Goal: Transaction & Acquisition: Purchase product/service

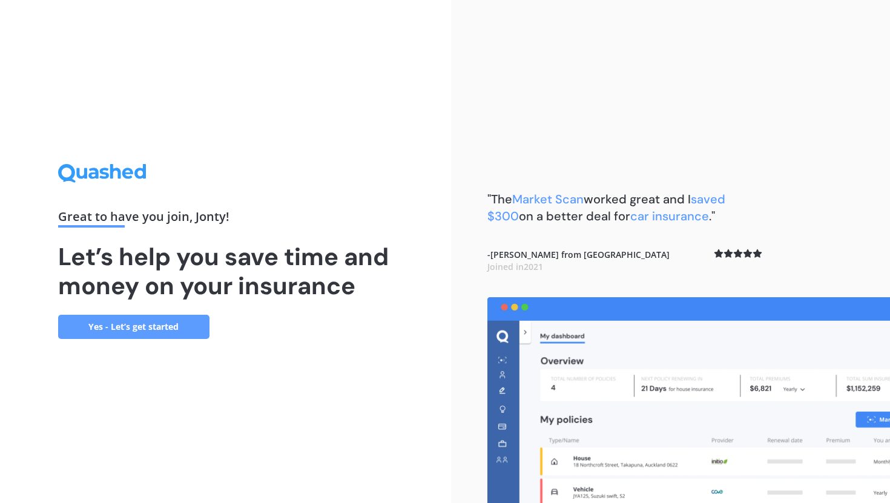
click at [162, 323] on link "Yes - Let’s get started" at bounding box center [133, 327] width 151 height 24
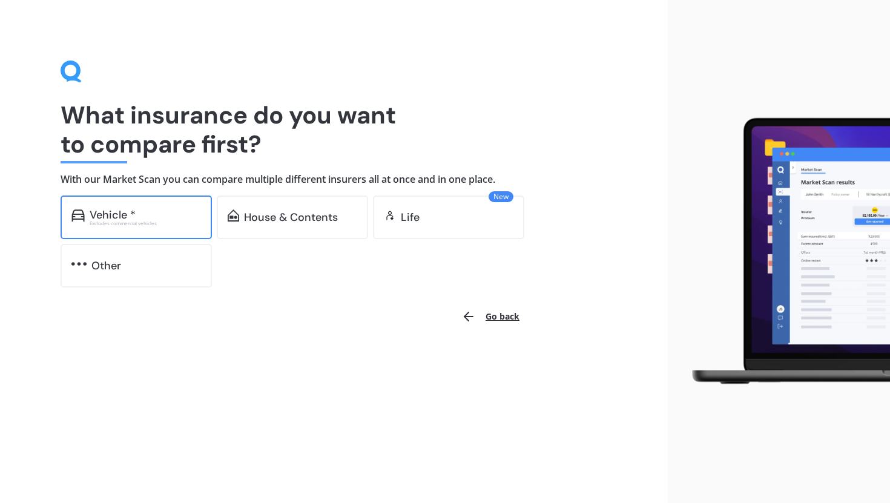
click at [148, 223] on div "Excludes commercial vehicles" at bounding box center [145, 223] width 111 height 5
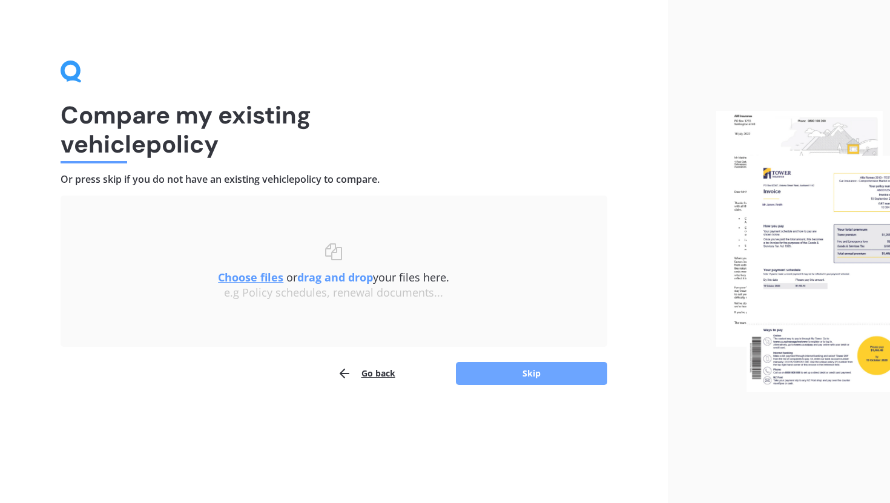
click at [502, 377] on button "Skip" at bounding box center [531, 373] width 151 height 23
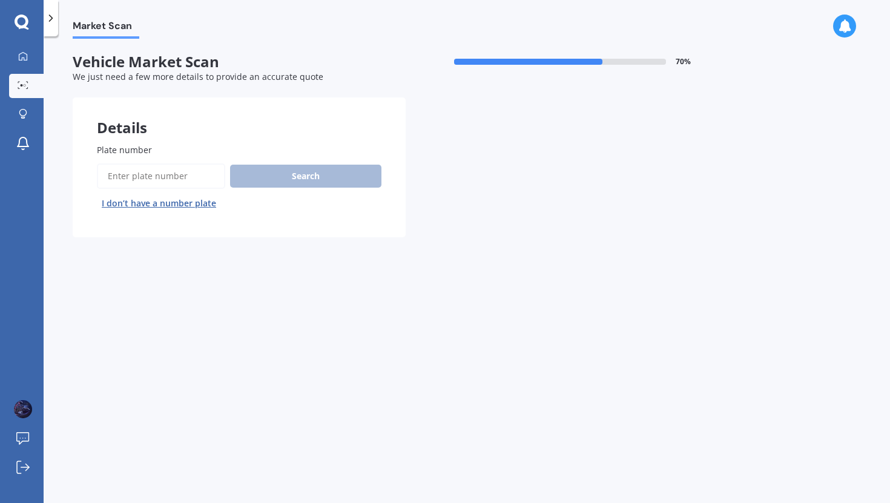
click at [192, 186] on input "Plate number" at bounding box center [161, 175] width 128 height 25
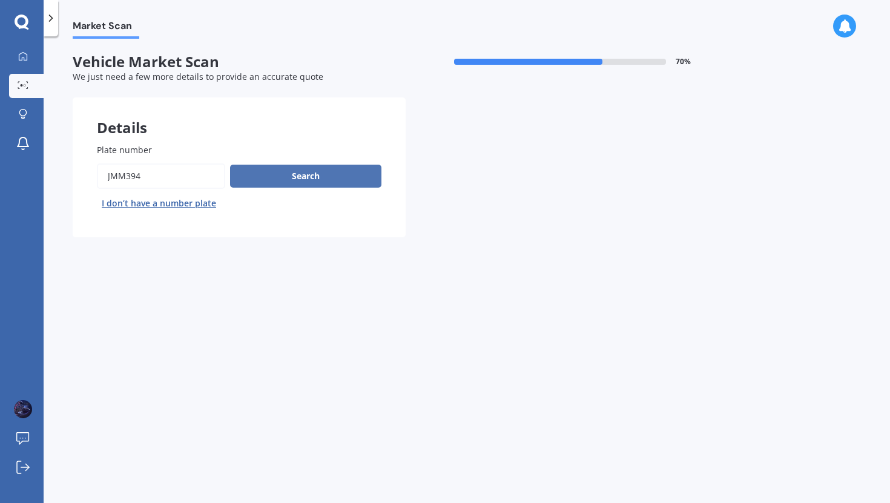
type input "JMM394"
click at [296, 165] on button "Search" at bounding box center [305, 176] width 151 height 23
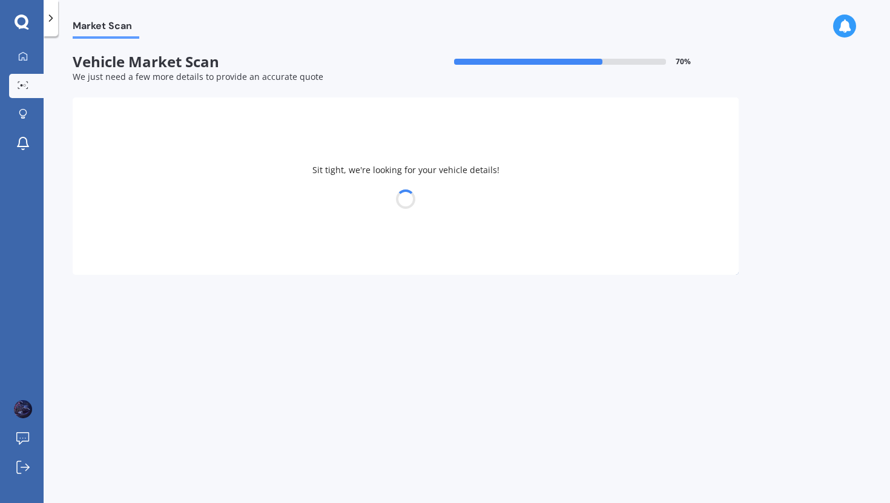
select select "TOYOTA"
select select "COROLLA"
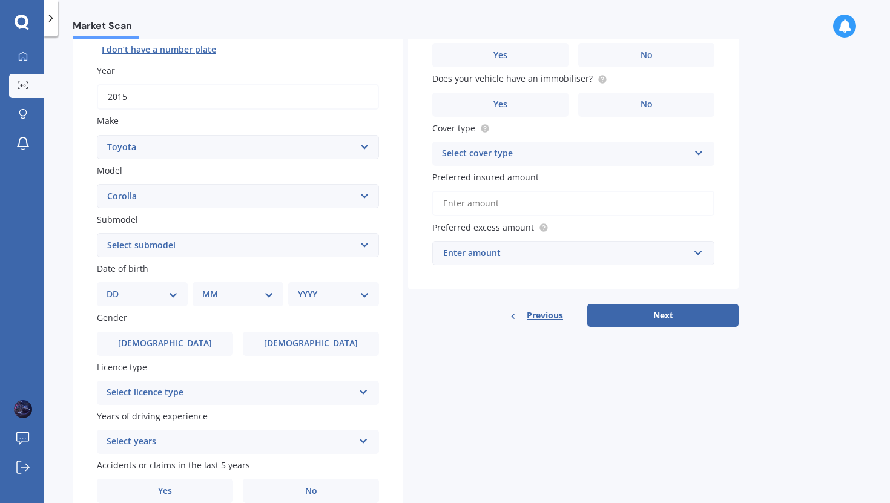
scroll to position [156, 0]
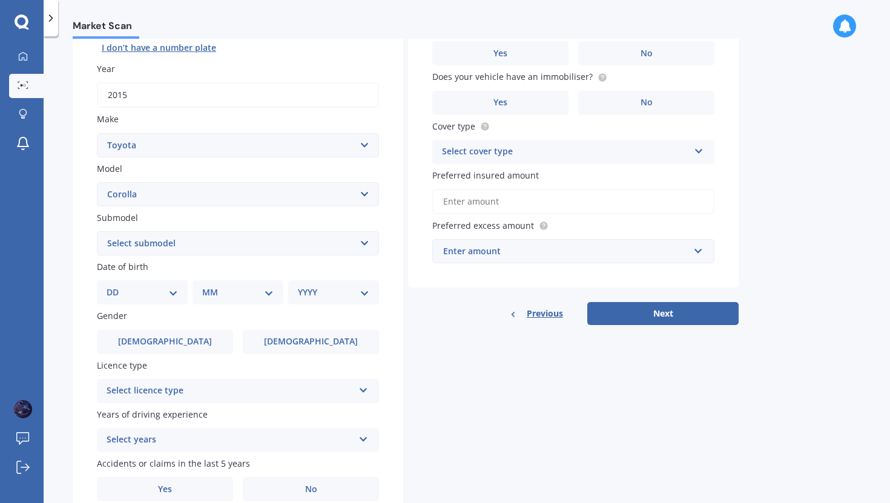
click at [331, 243] on select "Select submodel (All other) Axio Diesel [PERSON_NAME] 2WD [PERSON_NAME] 4WD FXG…" at bounding box center [238, 243] width 282 height 24
select select "GX CVT HATCH"
click at [97, 232] on select "Select submodel (All other) Axio Diesel [PERSON_NAME] 2WD [PERSON_NAME] 4WD FXG…" at bounding box center [238, 243] width 282 height 24
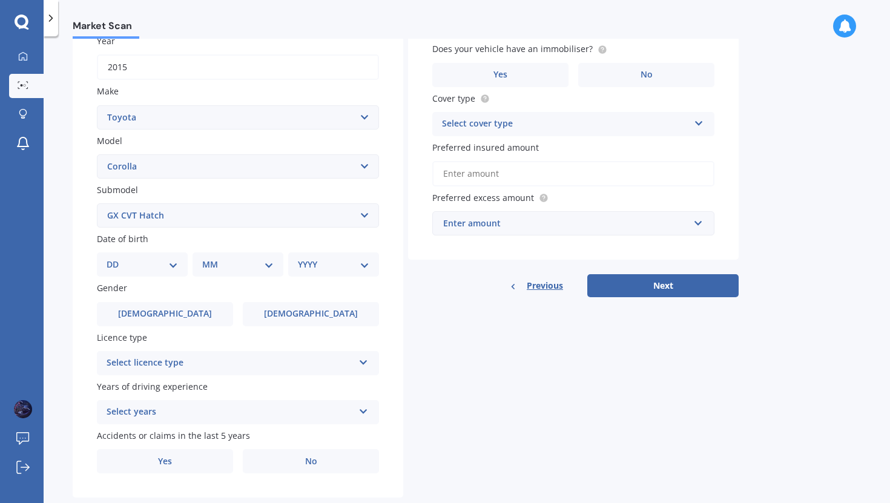
scroll to position [213, 0]
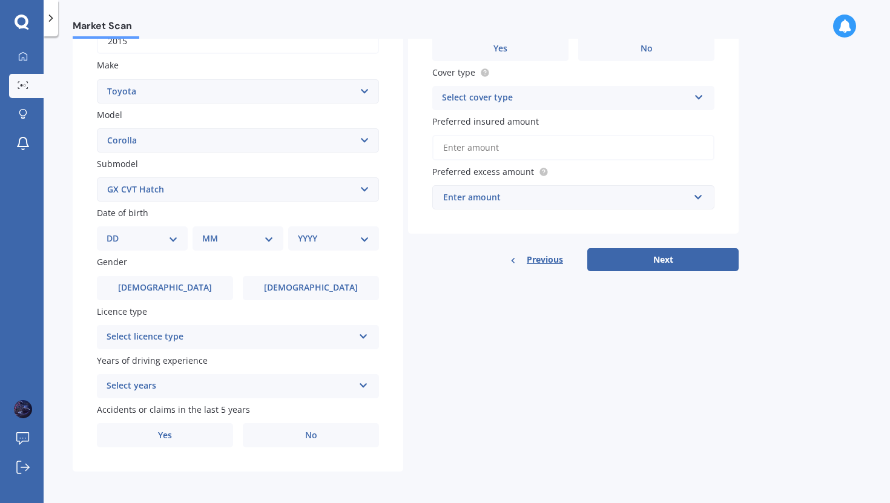
click at [191, 199] on select "Select submodel (All other) Axio Diesel [PERSON_NAME] 2WD [PERSON_NAME] 4WD FXG…" at bounding box center [238, 189] width 282 height 24
click at [147, 225] on div "Date of birth DD 01 02 03 04 05 06 07 08 09 10 11 12 13 14 15 16 17 18 19 20 21…" at bounding box center [238, 228] width 282 height 44
click at [146, 232] on select "DD 01 02 03 04 05 06 07 08 09 10 11 12 13 14 15 16 17 18 19 20 21 22 23 24 25 2…" at bounding box center [142, 238] width 71 height 13
select select "18"
click at [116, 232] on select "DD 01 02 03 04 05 06 07 08 09 10 11 12 13 14 15 16 17 18 19 20 21 22 23 24 25 2…" at bounding box center [142, 238] width 71 height 13
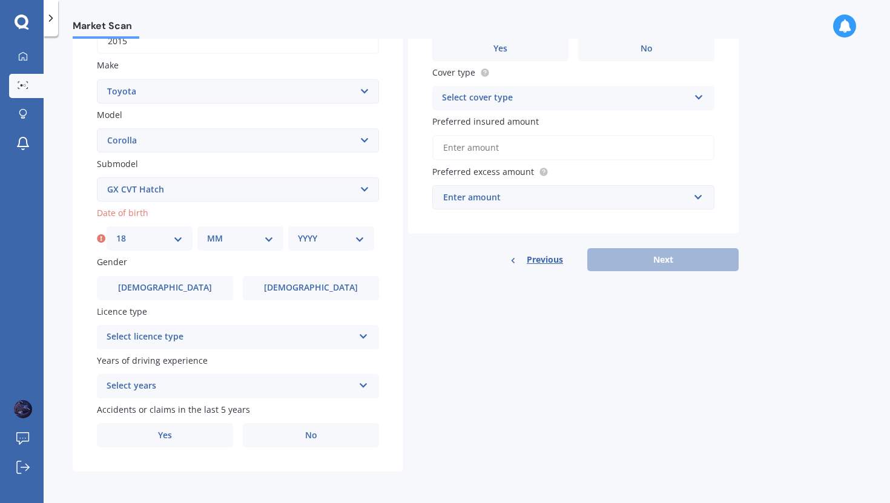
click at [216, 238] on select "MM 01 02 03 04 05 06 07 08 09 10 11 12" at bounding box center [240, 238] width 67 height 13
select select "10"
click at [207, 232] on select "MM 01 02 03 04 05 06 07 08 09 10 11 12" at bounding box center [240, 238] width 67 height 13
click at [326, 234] on select "YYYY 2025 2024 2023 2022 2021 2020 2019 2018 2017 2016 2015 2014 2013 2012 2011…" at bounding box center [331, 238] width 67 height 13
select select "2005"
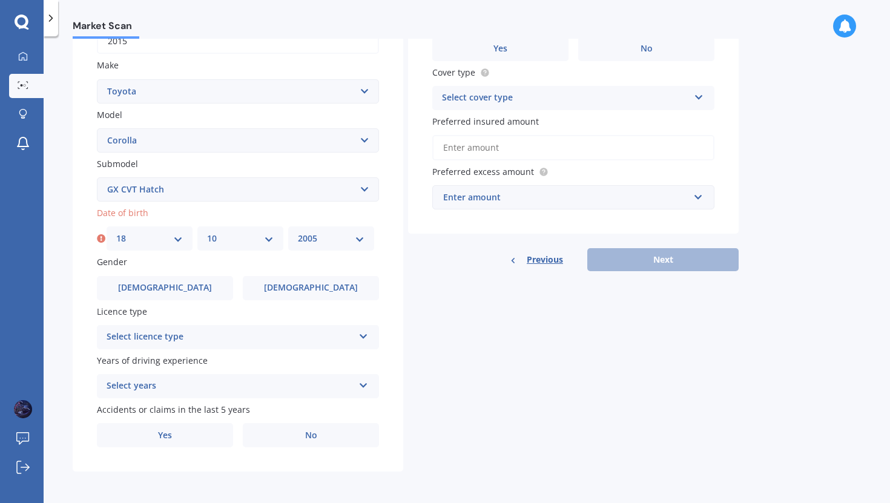
click at [298, 232] on select "YYYY 2025 2024 2023 2022 2021 2020 2019 2018 2017 2016 2015 2014 2013 2012 2011…" at bounding box center [331, 238] width 67 height 13
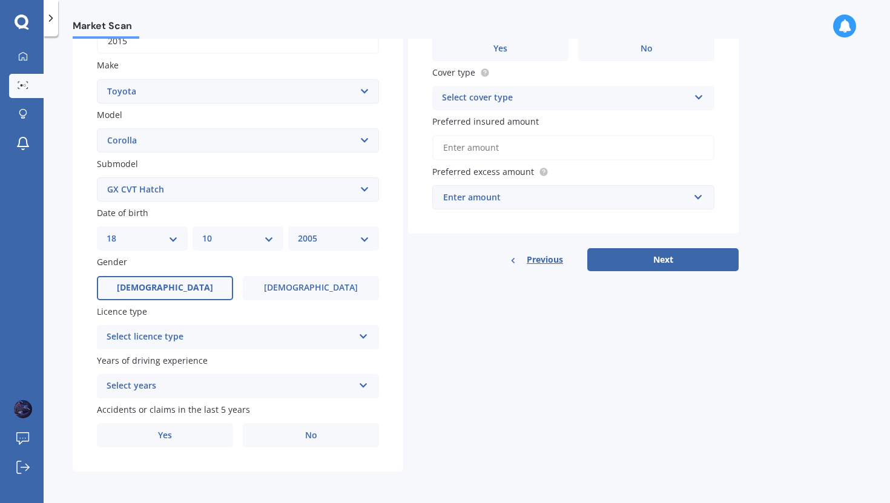
click at [199, 292] on label "[DEMOGRAPHIC_DATA]" at bounding box center [165, 288] width 136 height 24
click at [0, 0] on input "[DEMOGRAPHIC_DATA]" at bounding box center [0, 0] width 0 height 0
click at [214, 332] on div "Select licence type" at bounding box center [230, 337] width 247 height 15
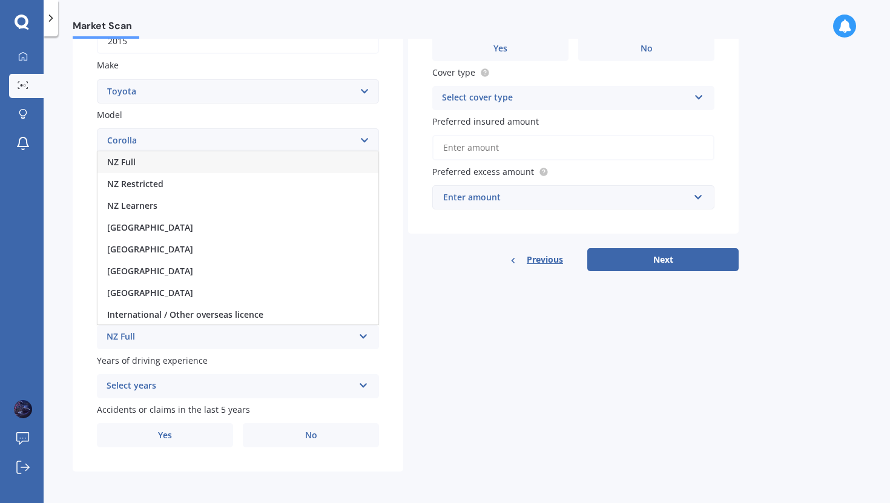
click at [245, 169] on div "NZ Full" at bounding box center [237, 162] width 281 height 22
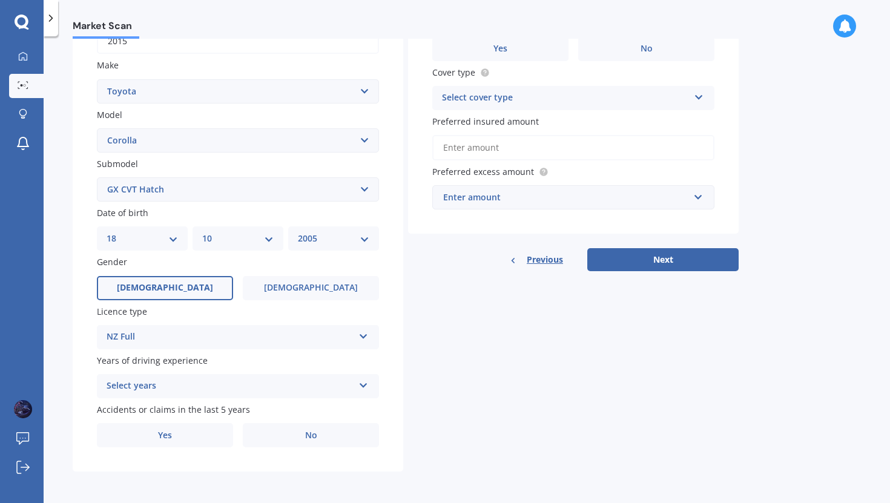
click at [204, 387] on div "Select years" at bounding box center [230, 386] width 247 height 15
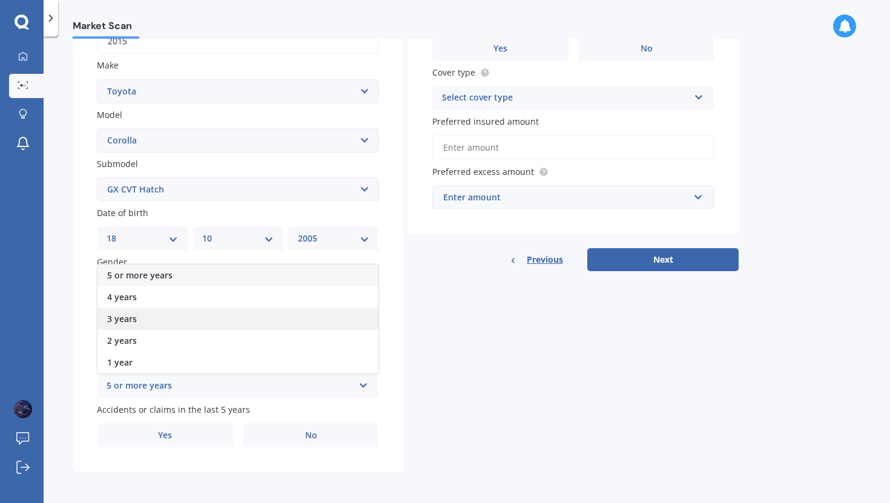
click at [199, 313] on div "3 years" at bounding box center [237, 319] width 281 height 22
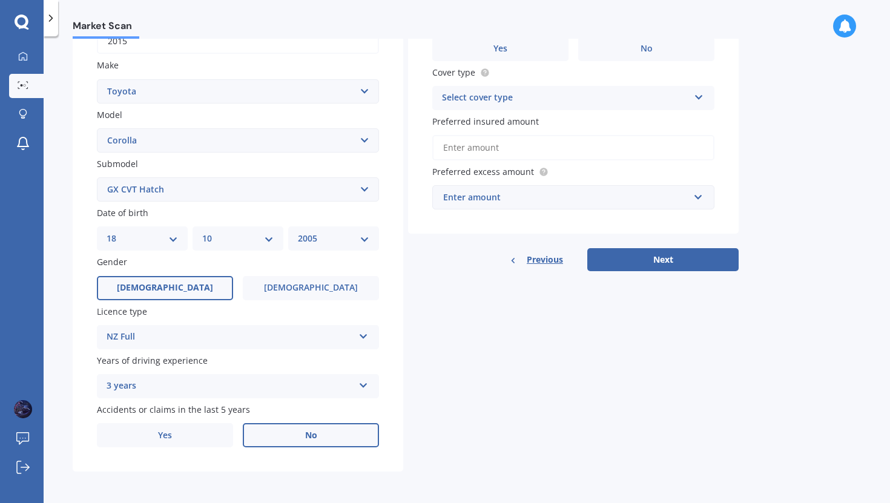
click at [276, 440] on label "No" at bounding box center [311, 435] width 136 height 24
click at [0, 0] on input "No" at bounding box center [0, 0] width 0 height 0
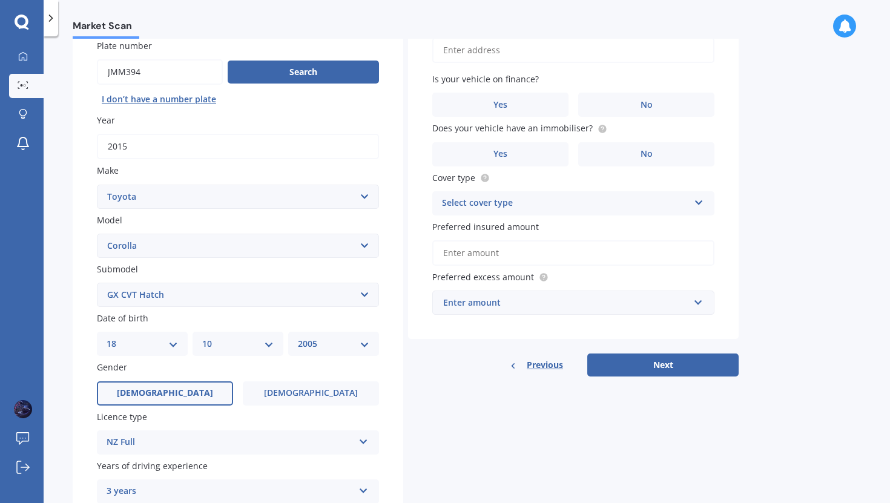
scroll to position [0, 0]
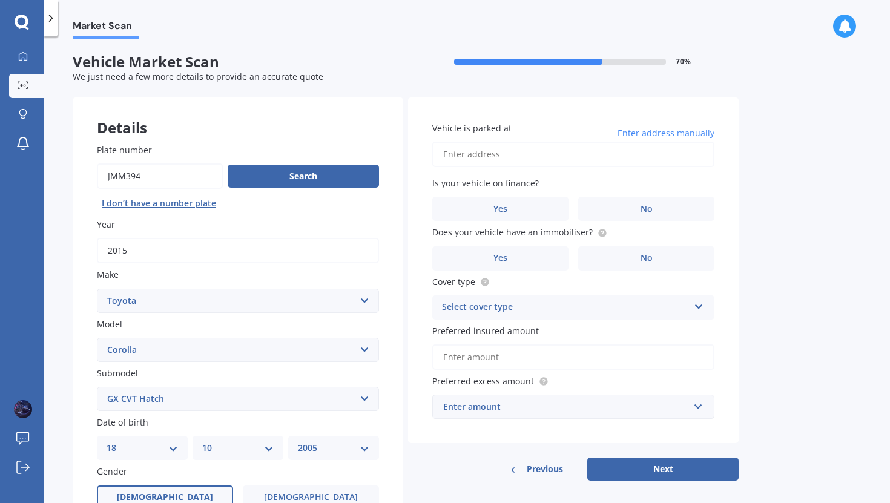
click at [500, 149] on input "Vehicle is parked at" at bounding box center [573, 154] width 282 height 25
type input "[STREET_ADDRESS]"
click at [598, 209] on label "No" at bounding box center [646, 209] width 136 height 24
click at [0, 0] on input "No" at bounding box center [0, 0] width 0 height 0
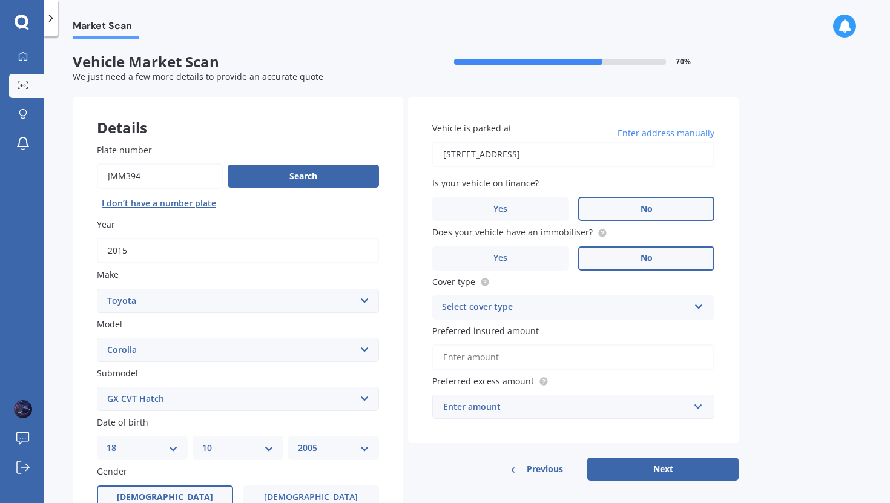
click at [607, 260] on label "No" at bounding box center [646, 258] width 136 height 24
click at [0, 0] on input "No" at bounding box center [0, 0] width 0 height 0
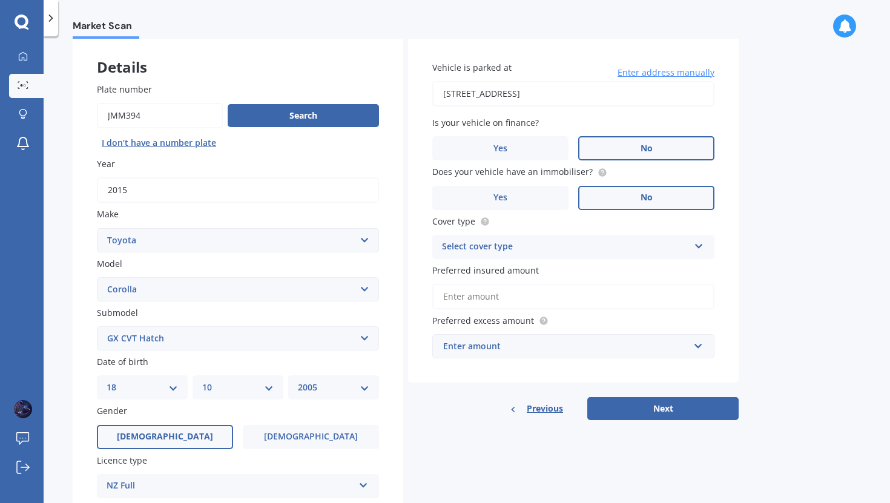
scroll to position [65, 0]
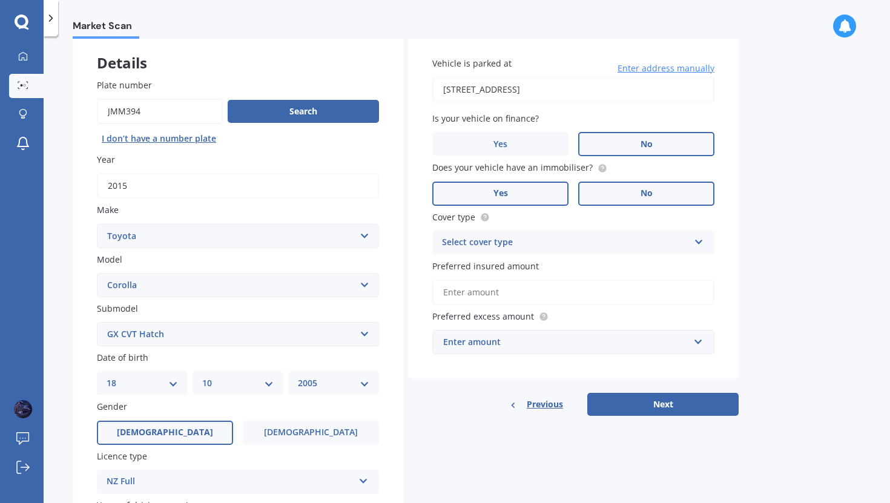
click at [519, 193] on label "Yes" at bounding box center [500, 194] width 136 height 24
click at [0, 0] on input "Yes" at bounding box center [0, 0] width 0 height 0
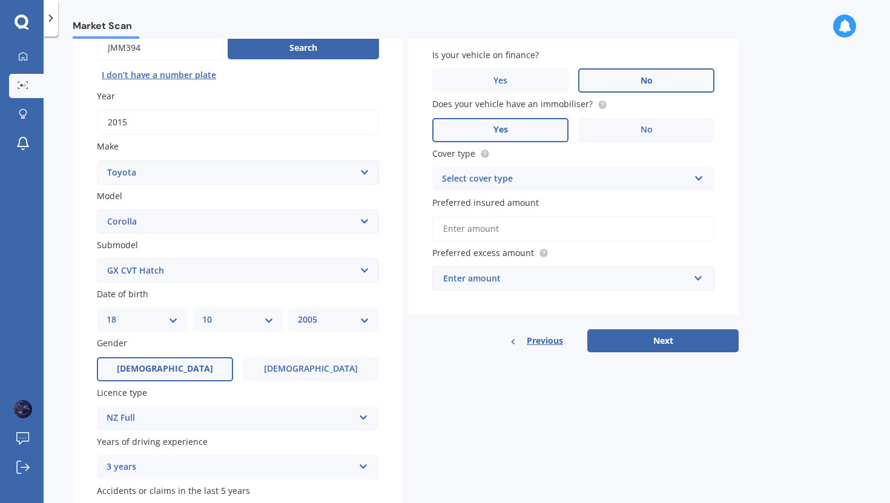
scroll to position [140, 0]
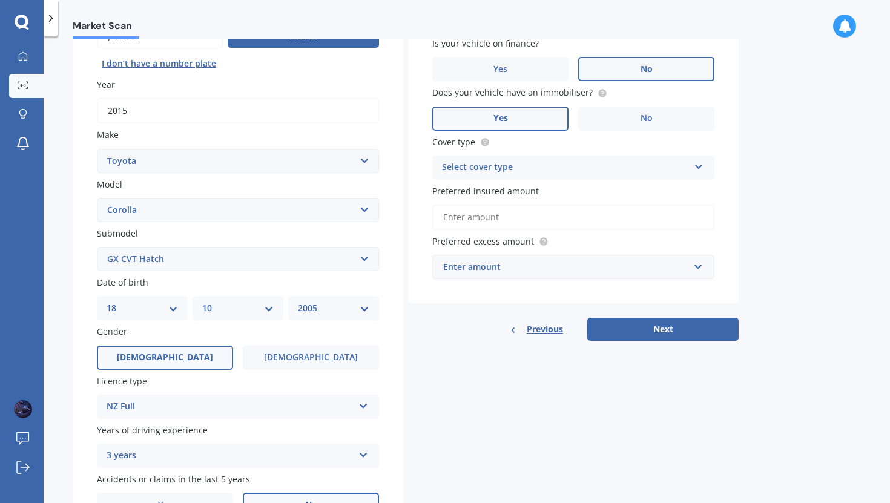
click at [538, 159] on div "Select cover type Comprehensive Third Party, Fire & Theft Third Party" at bounding box center [573, 168] width 282 height 24
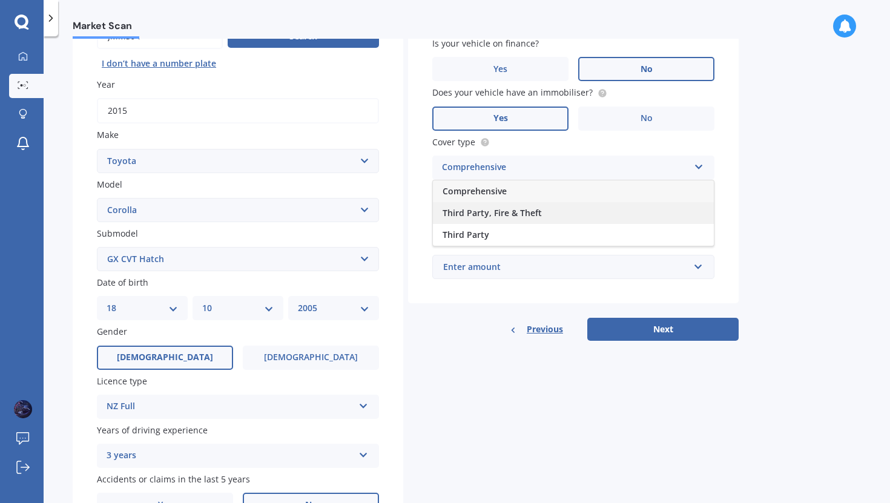
click at [522, 208] on div "Third Party, Fire & Theft" at bounding box center [573, 213] width 281 height 22
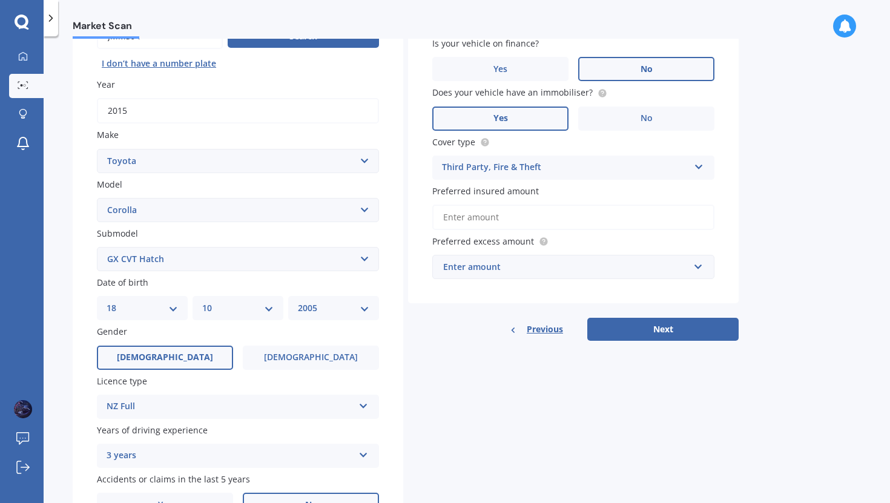
click at [509, 214] on input "Preferred insured amount" at bounding box center [573, 217] width 282 height 25
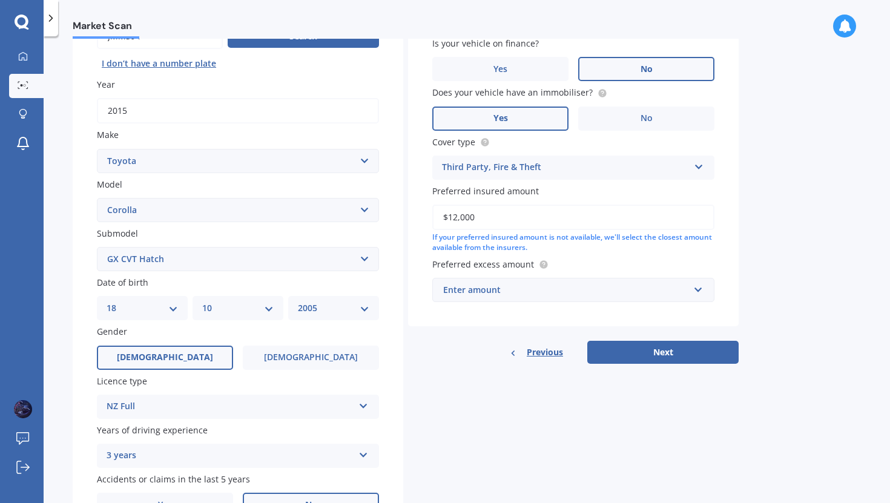
type input "$12,000"
click at [509, 288] on div "Enter amount" at bounding box center [566, 289] width 246 height 13
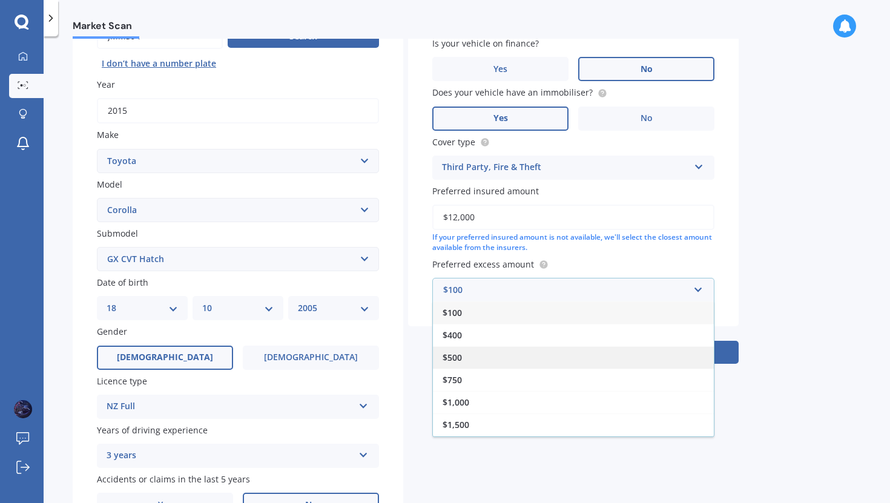
click at [509, 356] on div "$500" at bounding box center [573, 357] width 281 height 22
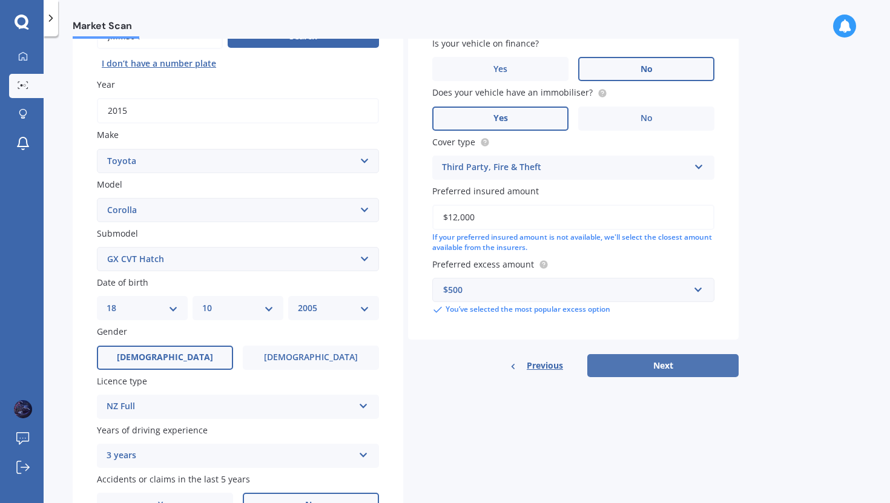
click at [625, 360] on button "Next" at bounding box center [662, 365] width 151 height 23
select select "18"
select select "10"
select select "2005"
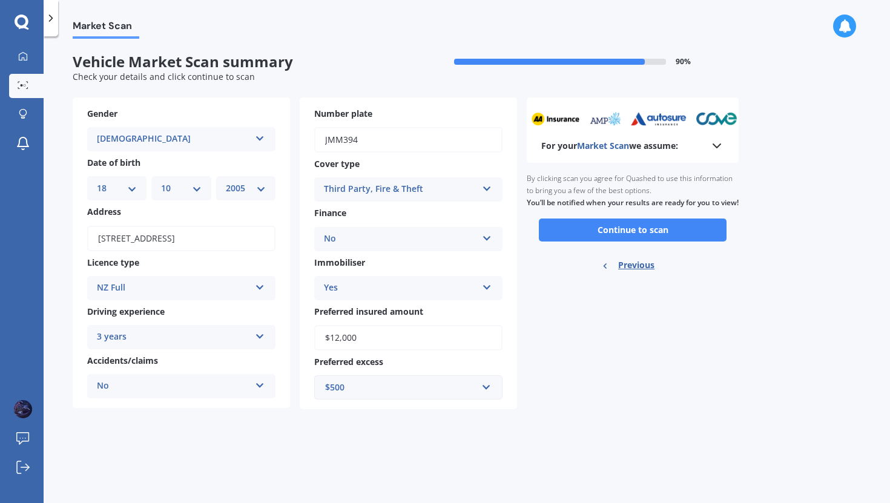
scroll to position [0, 0]
click at [595, 238] on button "Continue to scan" at bounding box center [633, 230] width 188 height 23
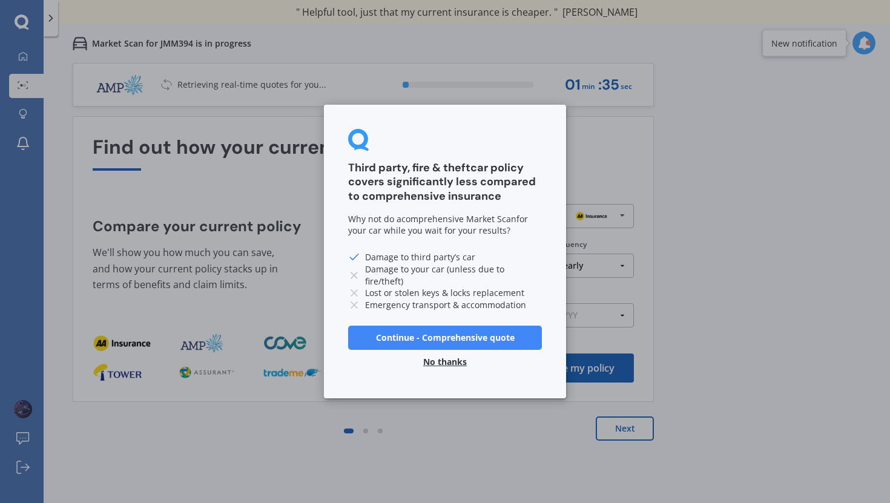
click at [450, 358] on button "No thanks" at bounding box center [445, 362] width 58 height 24
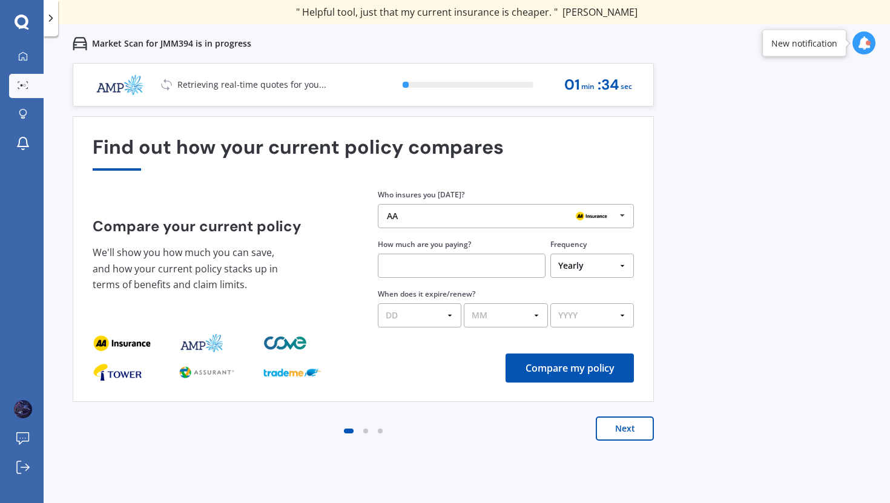
click at [505, 206] on div "AA AA Tower AMI State AMP ANZ ASB BNZ Trade Me Insurance Westpac Other" at bounding box center [506, 216] width 256 height 24
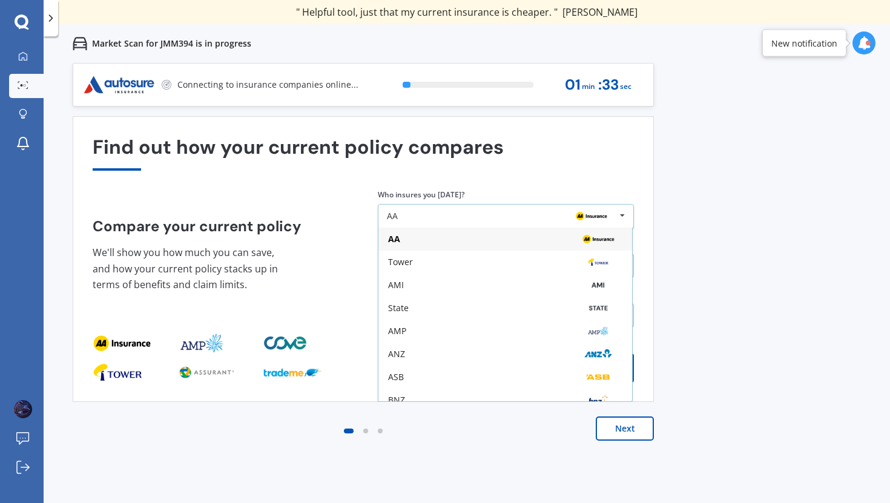
click at [484, 248] on div "AA" at bounding box center [505, 239] width 254 height 23
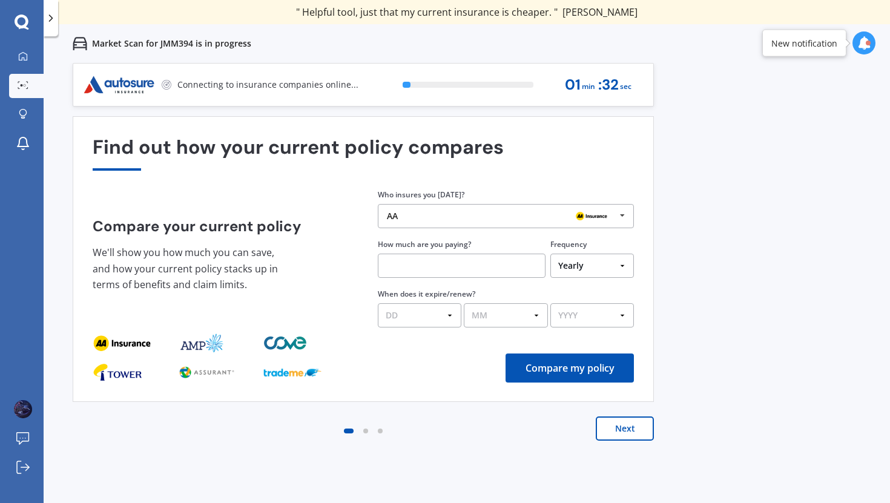
click at [500, 211] on div "AA AA Tower AMI State AMP ANZ ASB BNZ Trade Me Insurance Westpac Other" at bounding box center [506, 216] width 256 height 24
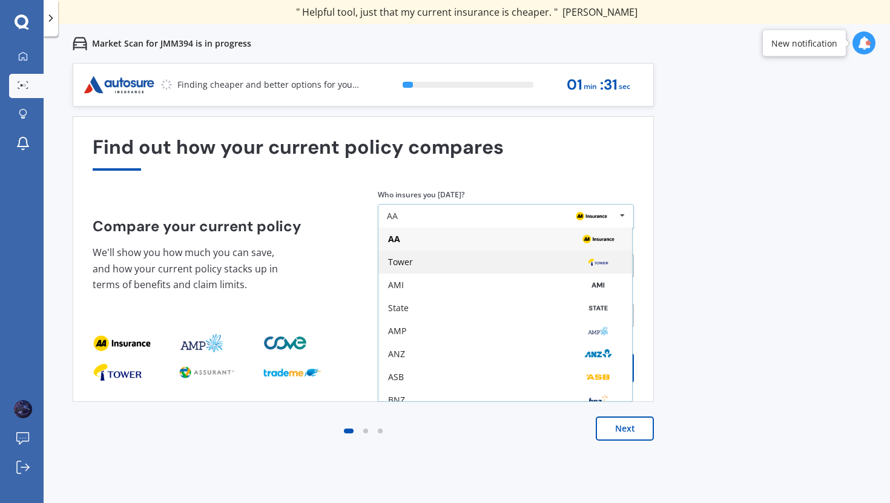
click at [492, 259] on div "Tower" at bounding box center [505, 262] width 234 height 10
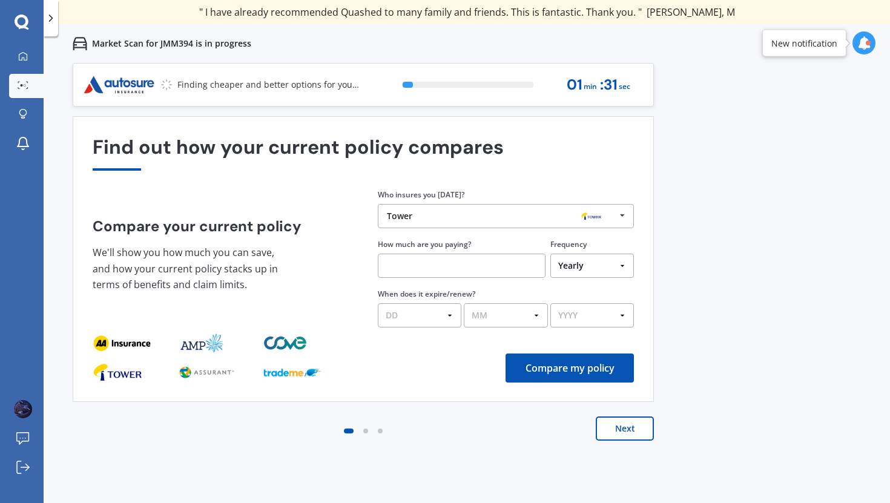
click at [456, 273] on input "text" at bounding box center [462, 266] width 168 height 24
type input "$37.92"
click at [596, 270] on select "Yearly Six-Monthly Quarterly Monthly Fortnightly Weekly One-Off" at bounding box center [592, 266] width 84 height 24
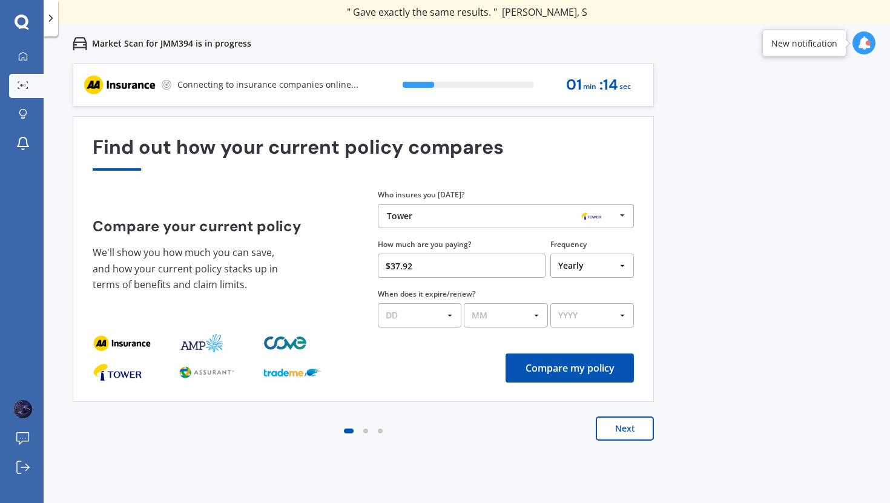
select select "Fortnightly"
click at [550, 254] on select "Yearly Six-Monthly Quarterly Monthly Fortnightly Weekly One-Off" at bounding box center [592, 266] width 84 height 24
click at [405, 318] on select "DD 01 02 03 04 05 06 07 08 09 10 11 12 13 14 15 16 17 18 19 20 21 22 23 24 25 2…" at bounding box center [420, 315] width 84 height 24
click at [422, 309] on select "DD 01 02 03 04 05 06 07 08 09 10 11 12 13 14 15 16 17 18 19 20 21 22 23 24 25 2…" at bounding box center [420, 315] width 84 height 24
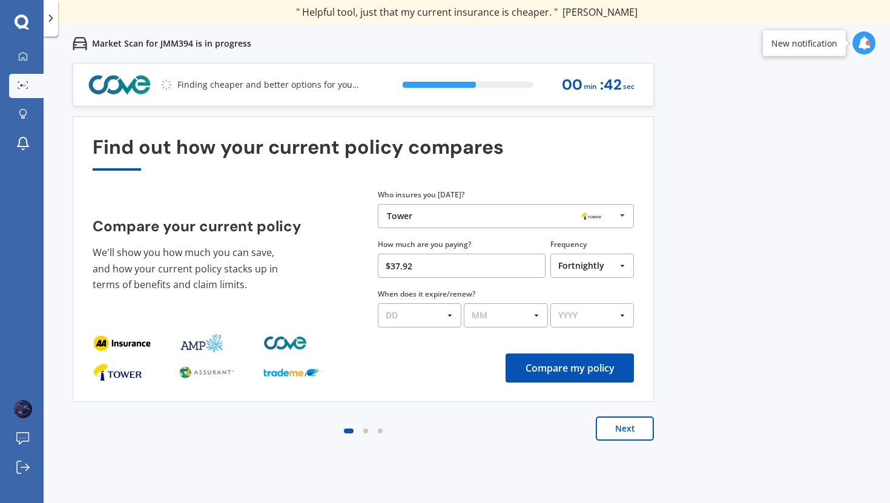
select select "09"
click at [378, 304] on select "DD 01 02 03 04 05 06 07 08 09 10 11 12 13 14 15 16 17 18 19 20 21 22 23 24 25 2…" at bounding box center [420, 315] width 84 height 24
click at [493, 314] on select "MM 01 02 03 04 05 06 07 08 09 10 11 12" at bounding box center [506, 315] width 84 height 24
select select "01"
click at [464, 304] on select "MM 01 02 03 04 05 06 07 08 09 10 11 12" at bounding box center [506, 315] width 84 height 24
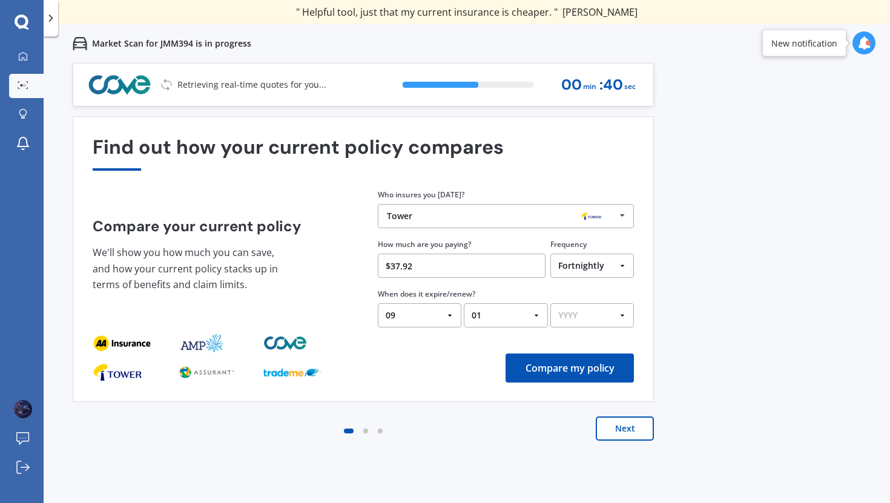
click at [576, 306] on select "YYYY 2026 2025 2024" at bounding box center [592, 315] width 84 height 24
select select "2026"
click at [550, 304] on select "YYYY 2026 2025 2024" at bounding box center [592, 315] width 84 height 24
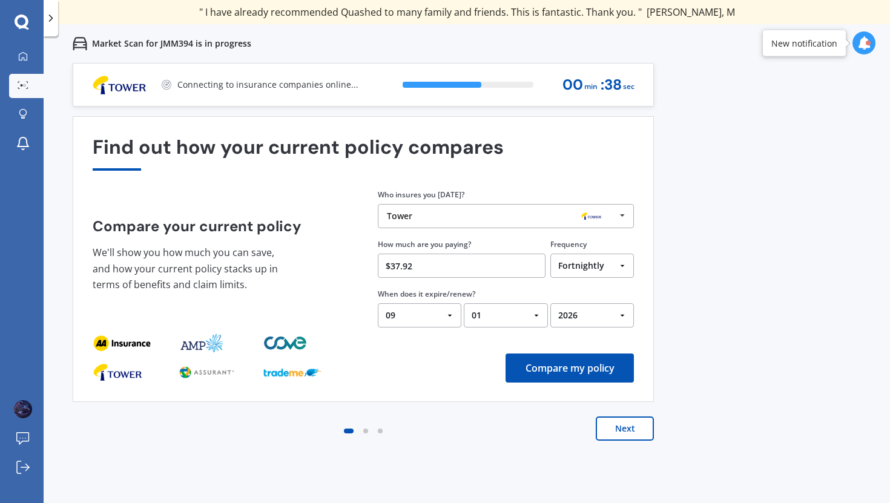
click at [567, 372] on button "Compare my policy" at bounding box center [570, 368] width 128 height 29
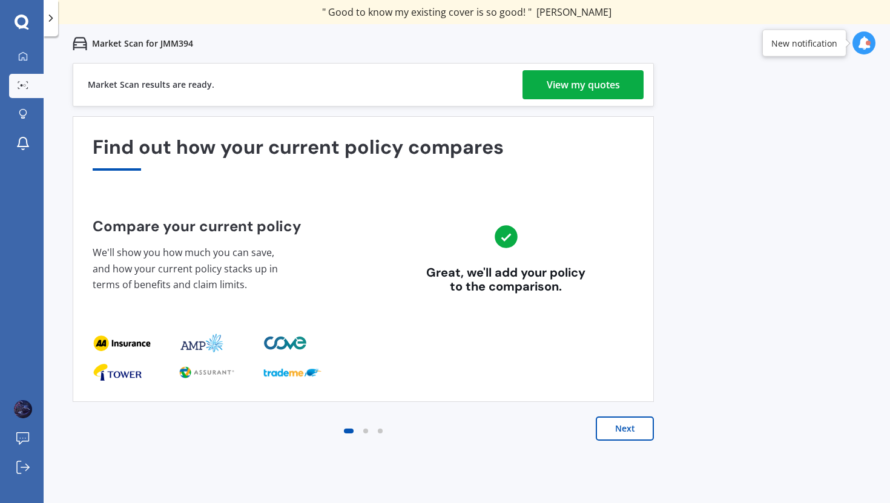
click at [604, 88] on div "View my quotes" at bounding box center [583, 84] width 73 height 29
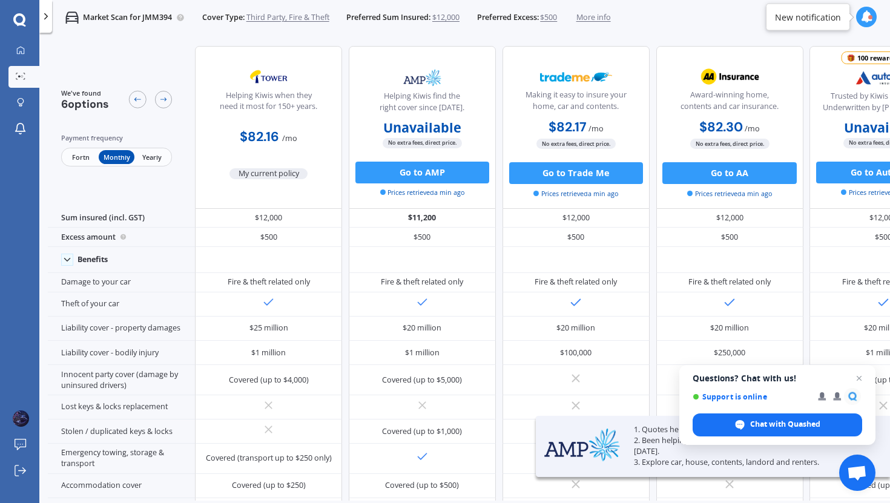
click at [604, 88] on img at bounding box center [576, 76] width 72 height 27
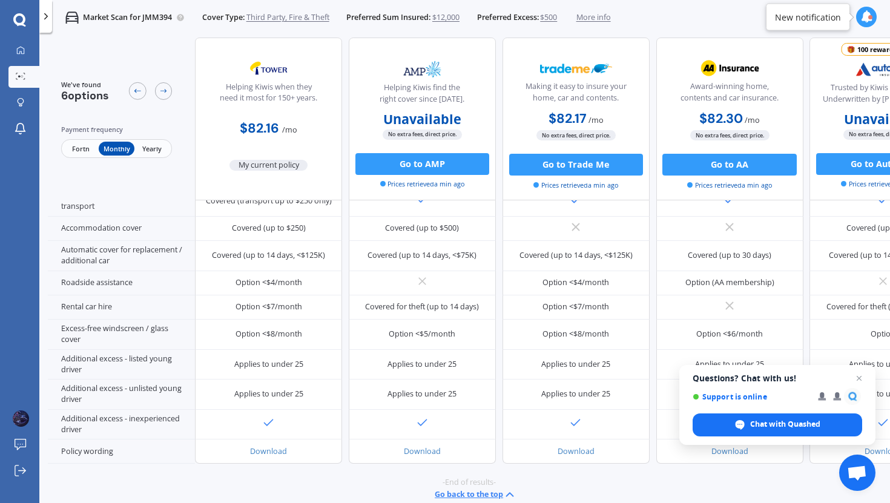
scroll to position [295, 0]
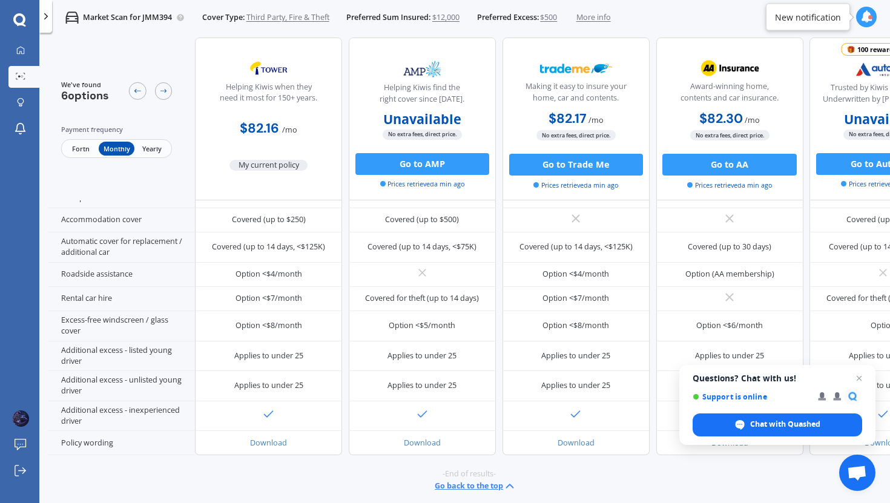
click at [84, 147] on span "Fortn" at bounding box center [81, 149] width 36 height 14
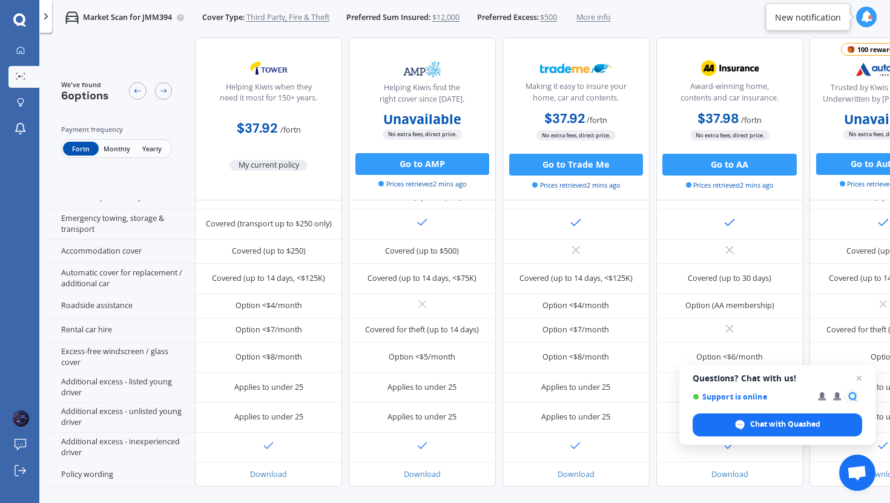
scroll to position [259, 0]
click at [162, 89] on icon at bounding box center [163, 91] width 8 height 8
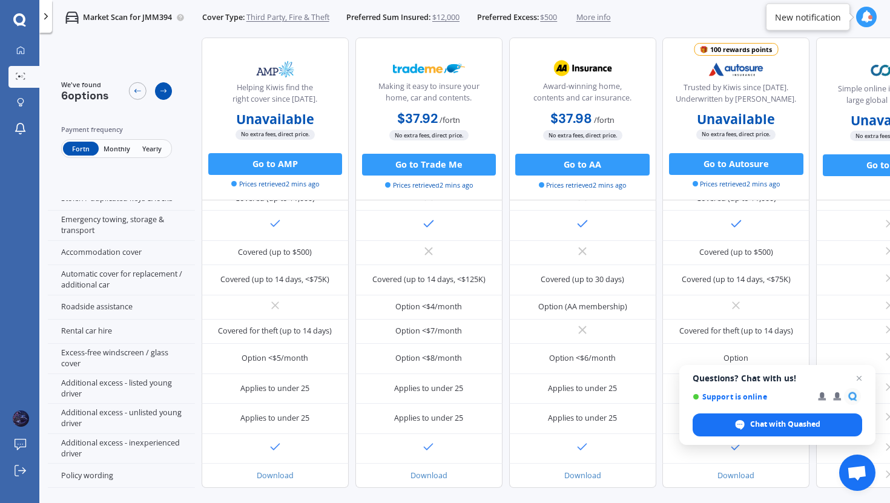
click at [162, 89] on icon at bounding box center [163, 91] width 8 height 8
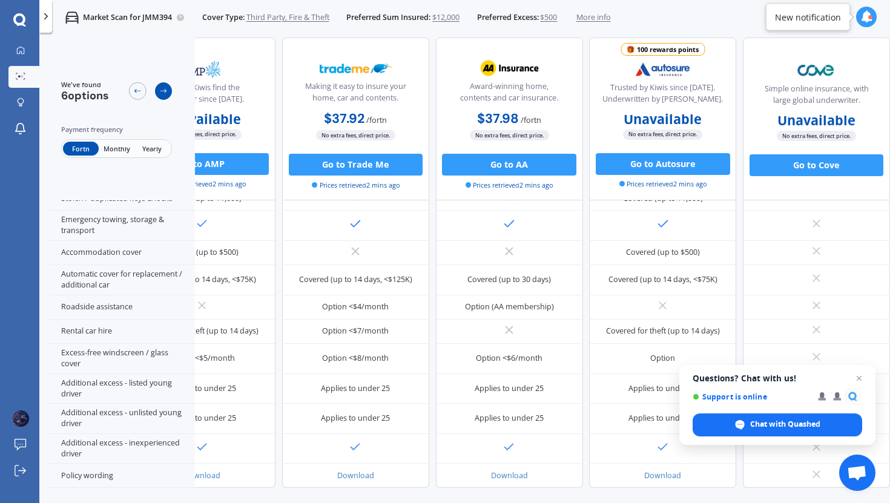
scroll to position [259, 251]
click at [162, 89] on icon at bounding box center [163, 91] width 8 height 8
click at [140, 95] on icon at bounding box center [137, 91] width 8 height 8
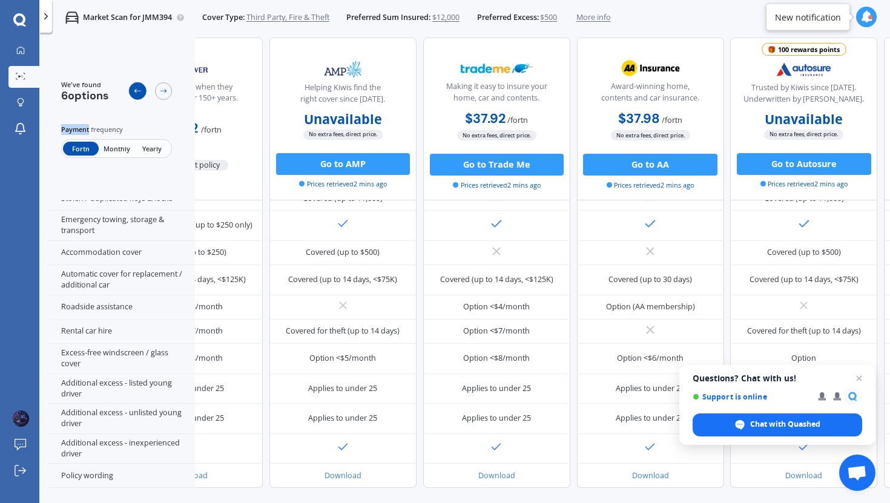
click at [140, 95] on icon at bounding box center [137, 91] width 8 height 8
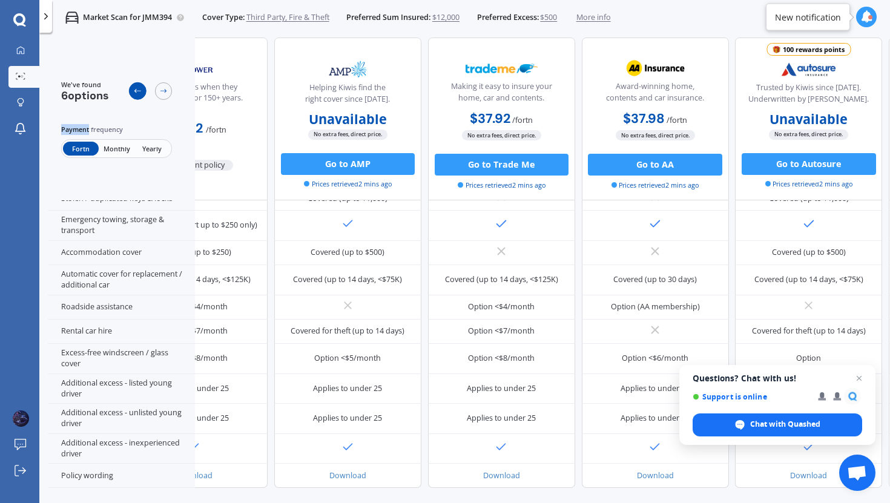
scroll to position [259, 0]
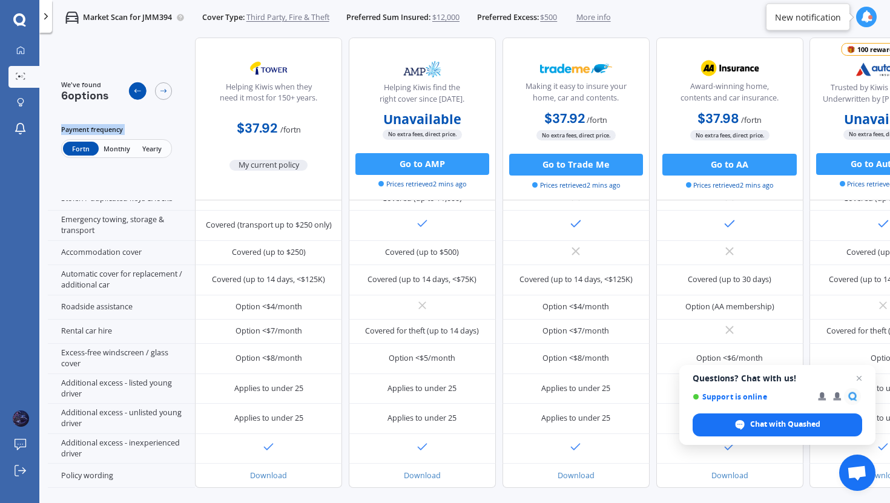
click at [140, 95] on icon at bounding box center [137, 91] width 8 height 8
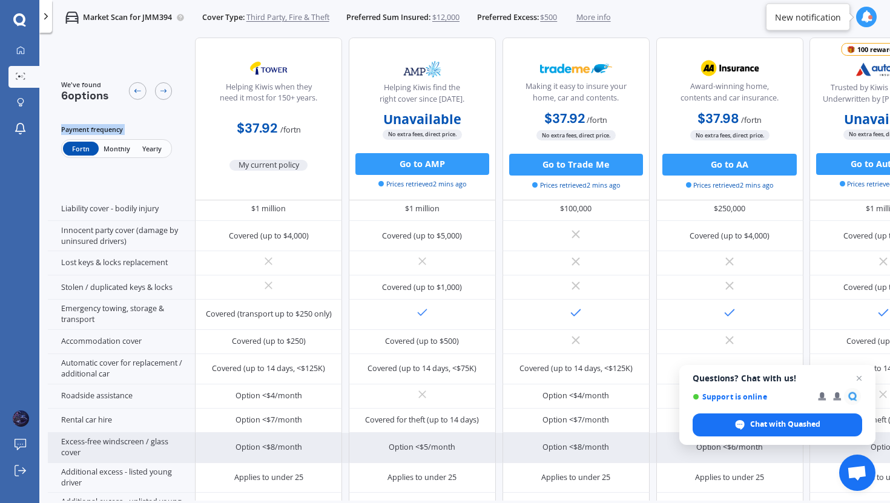
scroll to position [0, 0]
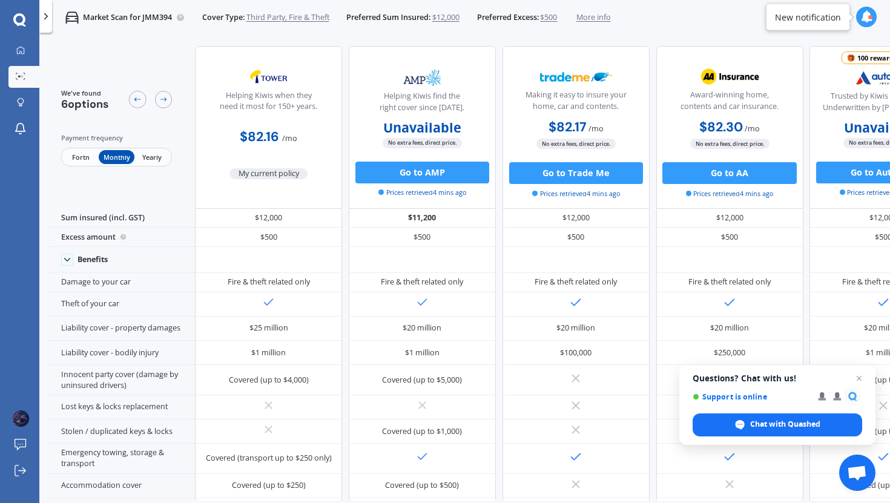
click at [160, 160] on span "Yearly" at bounding box center [152, 157] width 36 height 14
click at [87, 159] on span "Fortn" at bounding box center [81, 157] width 36 height 14
click at [21, 16] on icon at bounding box center [19, 19] width 12 height 12
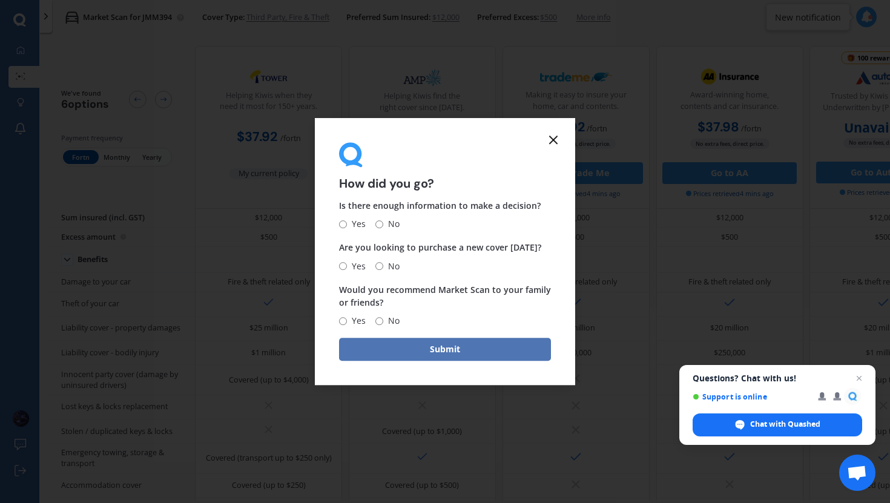
click at [432, 357] on button "Submit" at bounding box center [445, 349] width 212 height 23
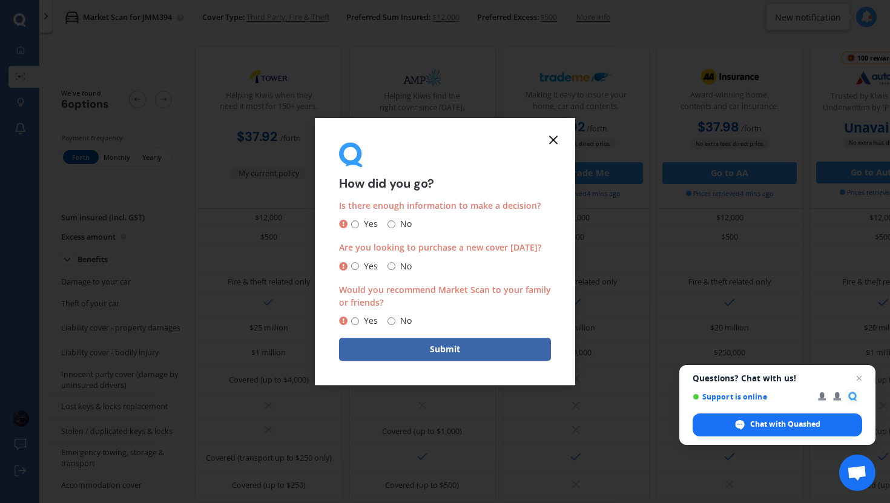
click at [547, 139] on icon at bounding box center [553, 140] width 15 height 15
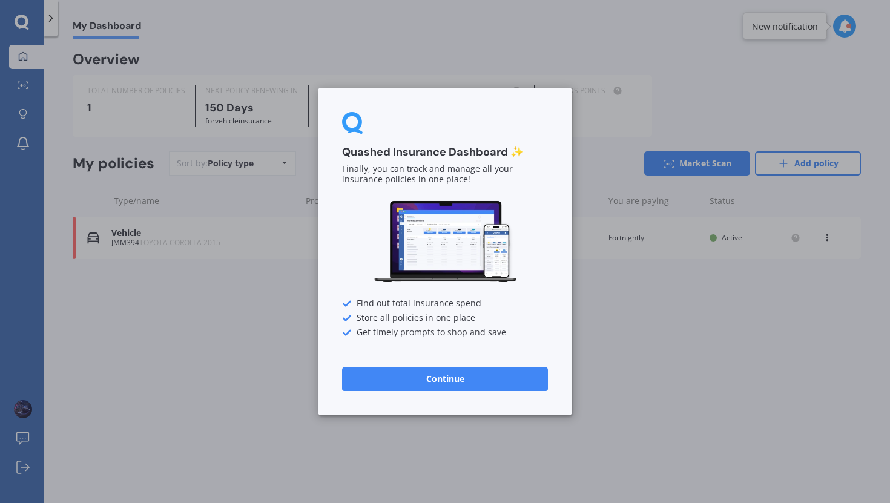
click at [397, 370] on button "Continue" at bounding box center [445, 379] width 206 height 24
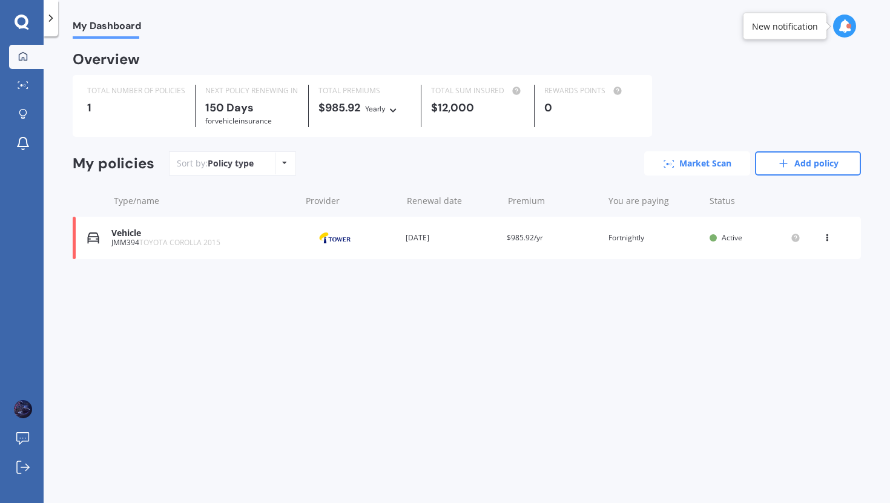
click at [725, 171] on link "Market Scan" at bounding box center [697, 163] width 106 height 24
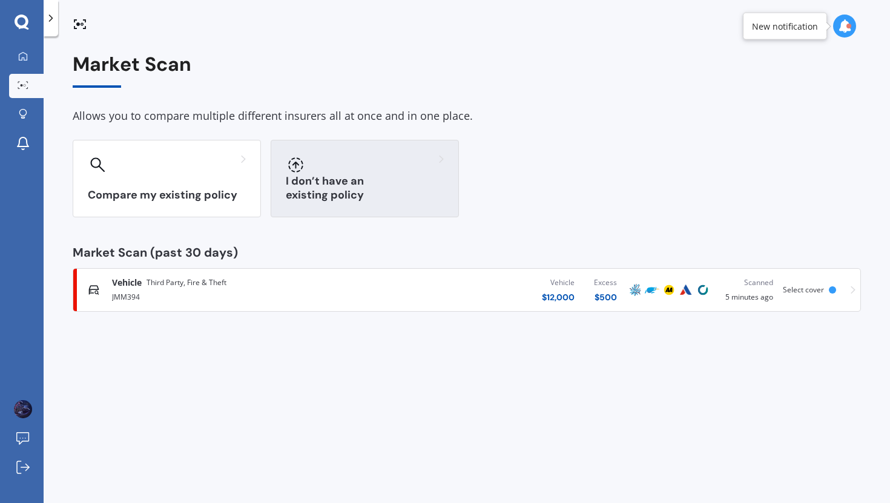
click at [311, 171] on div at bounding box center [365, 164] width 158 height 19
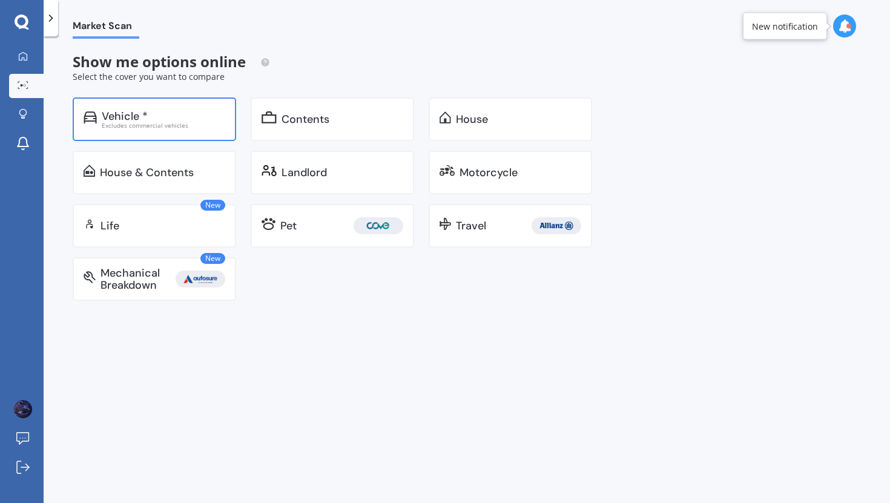
click at [183, 126] on div "Excludes commercial vehicles" at bounding box center [164, 125] width 124 height 6
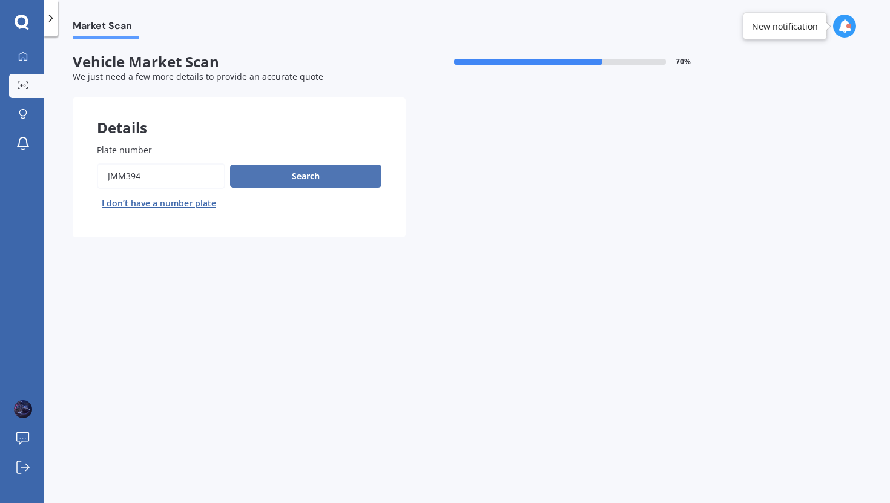
click at [275, 176] on button "Search" at bounding box center [305, 176] width 151 height 23
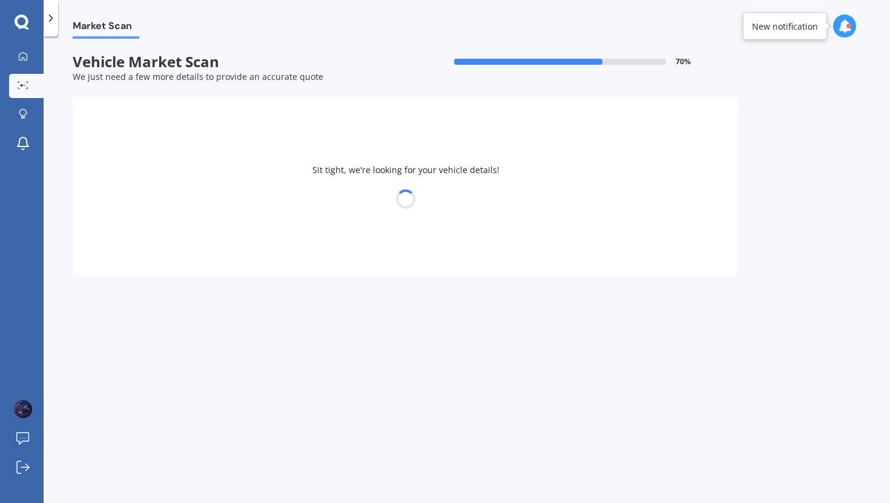
select select "TOYOTA"
select select "COROLLA"
select select "18"
select select "10"
select select "2005"
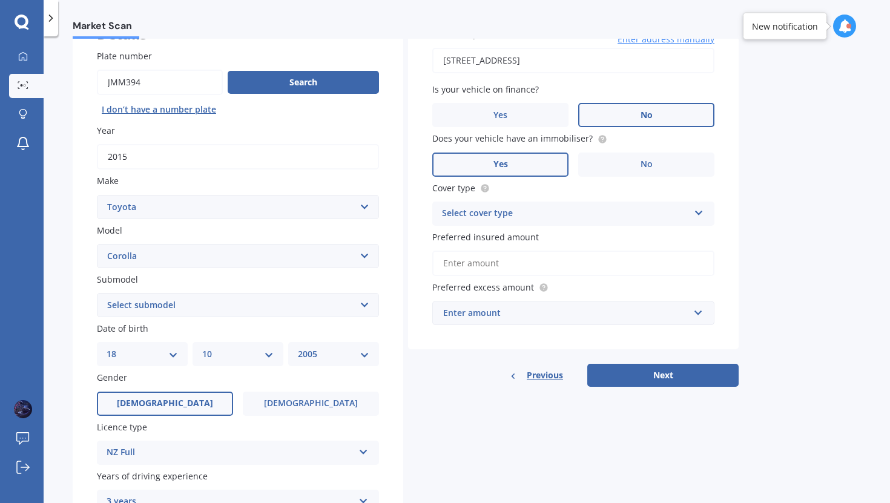
scroll to position [83, 0]
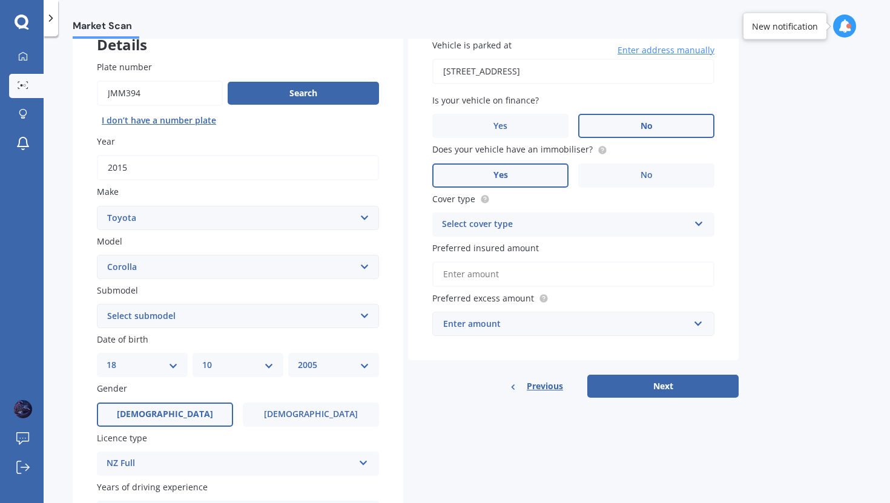
click at [523, 232] on div "Select cover type Comprehensive Third Party, Fire & Theft Third Party" at bounding box center [573, 225] width 282 height 24
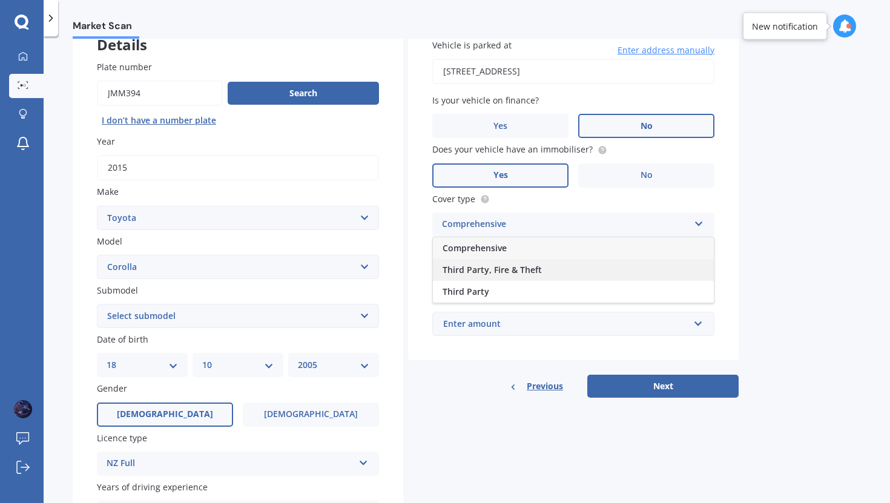
click at [506, 272] on span "Third Party, Fire & Theft" at bounding box center [492, 270] width 99 height 12
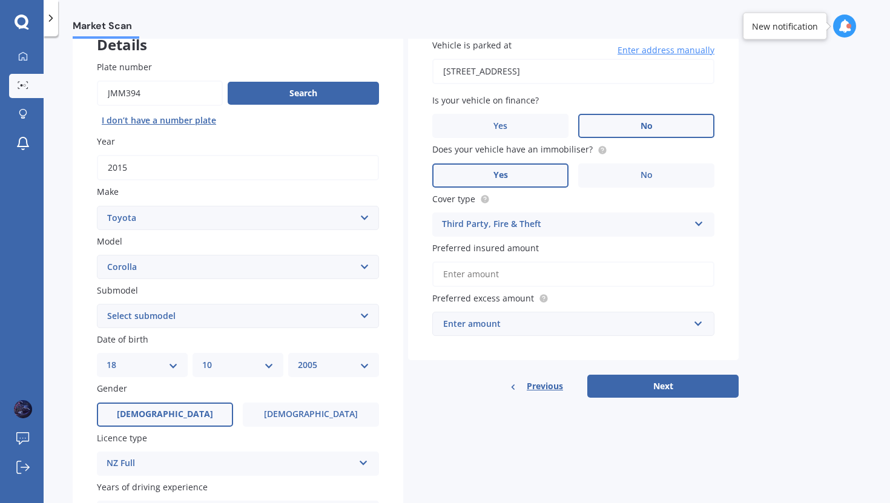
click at [497, 273] on input "Preferred insured amount" at bounding box center [573, 274] width 282 height 25
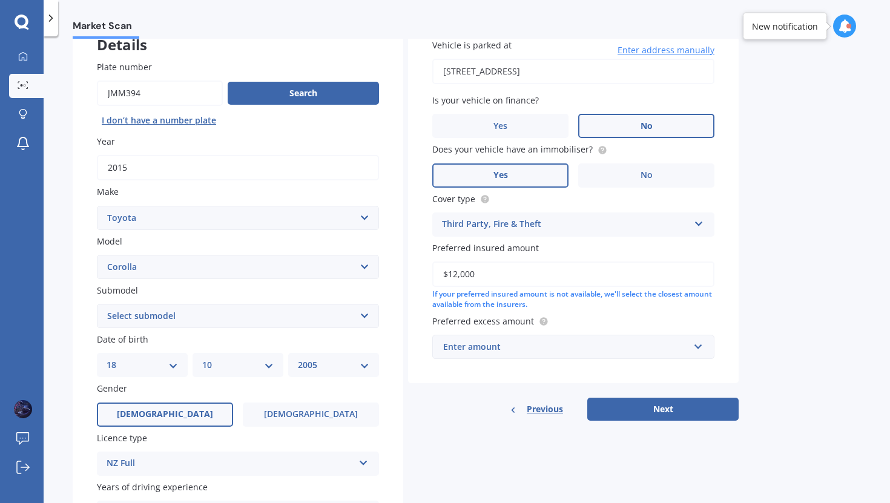
type input "$12,000"
click at [505, 357] on input "text" at bounding box center [568, 346] width 271 height 23
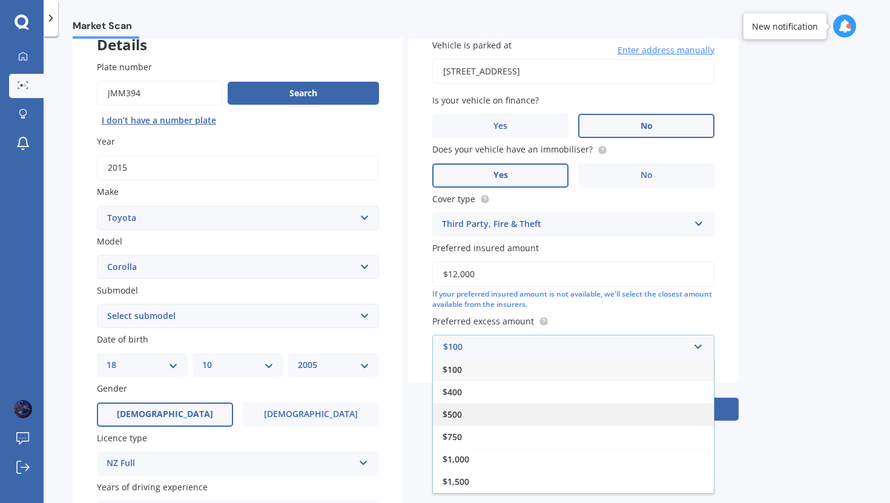
click at [500, 423] on div "$500" at bounding box center [573, 414] width 281 height 22
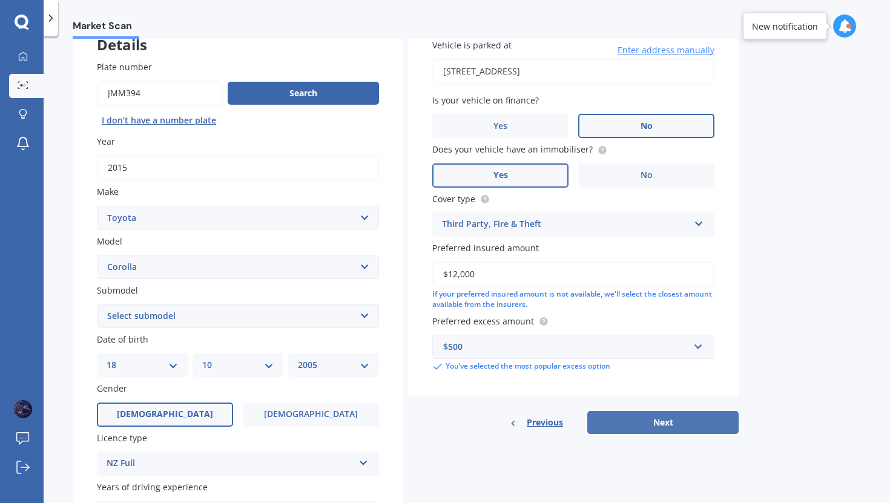
click at [640, 421] on button "Next" at bounding box center [662, 422] width 151 height 23
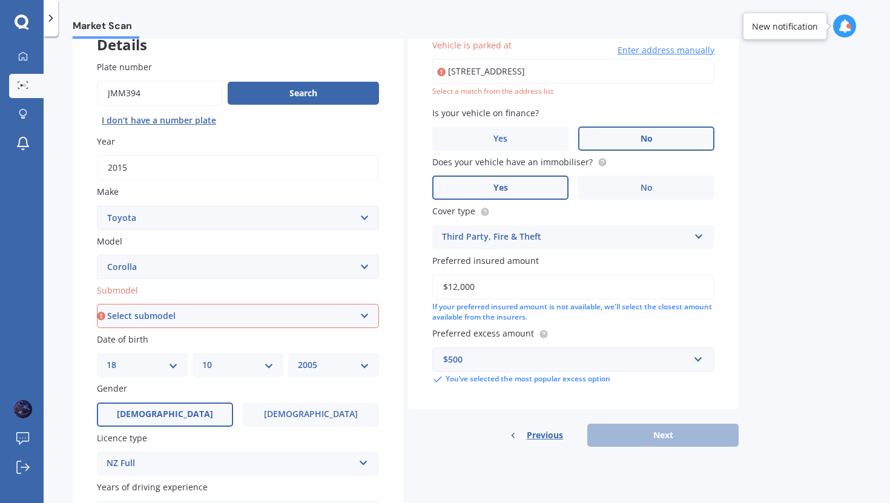
click at [260, 316] on select "Select submodel (All other) Axio Diesel [PERSON_NAME] 2WD [PERSON_NAME] 4WD FXG…" at bounding box center [238, 316] width 282 height 24
select select "GX CVT HATCH"
click at [97, 305] on select "Select submodel (All other) Axio Diesel [PERSON_NAME] 2WD [PERSON_NAME] 4WD FXG…" at bounding box center [238, 316] width 282 height 24
type input "[STREET_ADDRESS]"
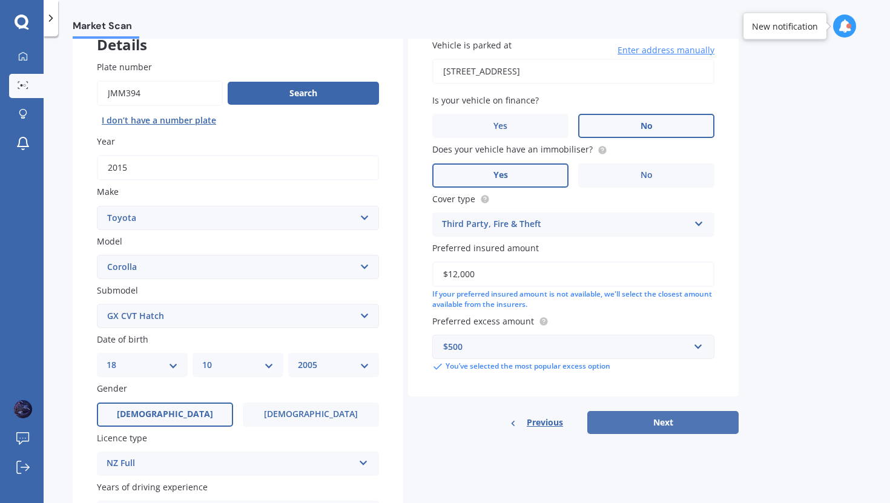
click at [665, 429] on button "Next" at bounding box center [662, 422] width 151 height 23
select select "18"
select select "10"
select select "2005"
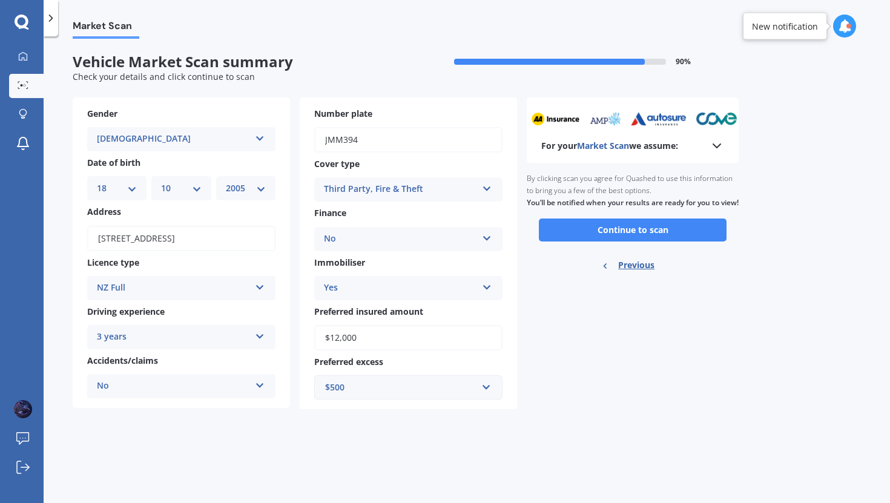
scroll to position [0, 0]
click at [664, 236] on button "Continue to scan" at bounding box center [633, 230] width 188 height 23
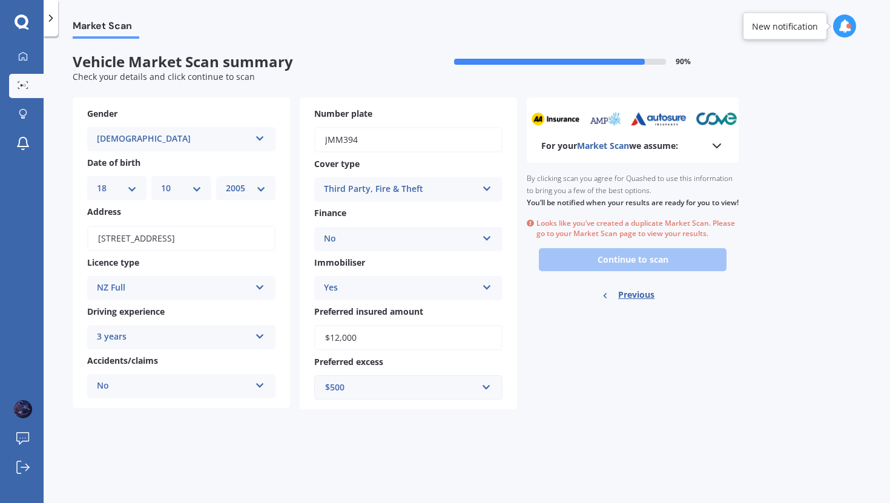
click at [615, 314] on div "Previous" at bounding box center [632, 295] width 63 height 38
select select "TOYOTA"
select select "COROLLA"
select select "GX CVT HATCH"
select select "18"
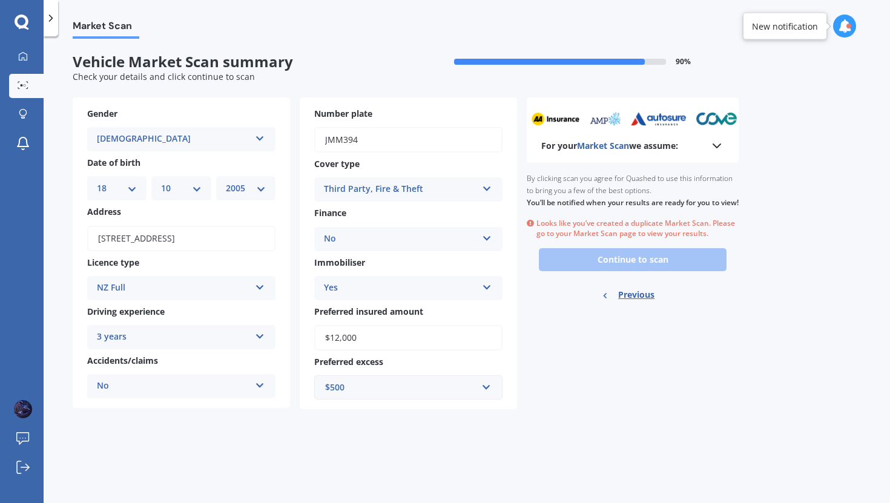
select select "10"
select select "2005"
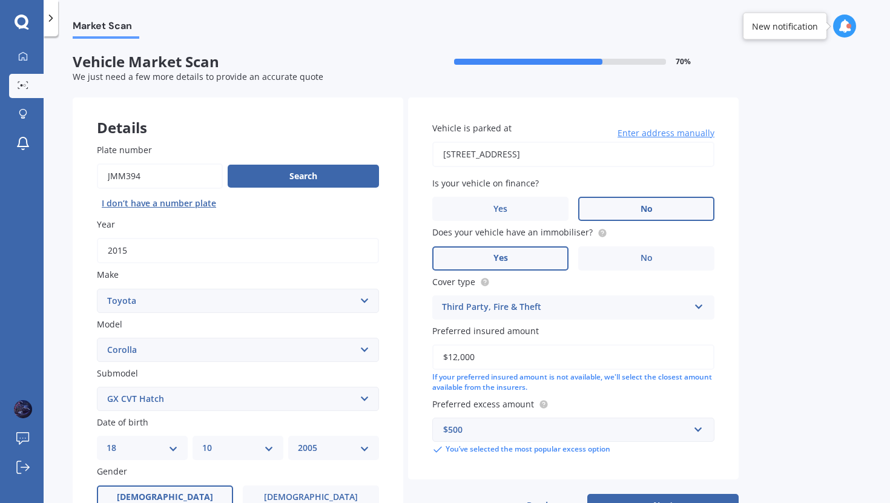
click at [26, 29] on icon at bounding box center [22, 23] width 15 height 16
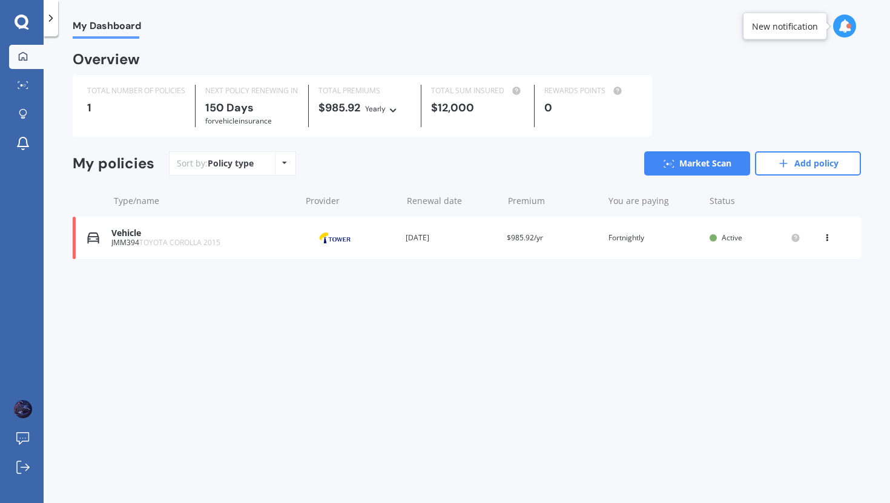
click at [831, 237] on div "View option View policy Delete" at bounding box center [828, 238] width 11 height 12
click at [816, 278] on div "Delete" at bounding box center [800, 285] width 120 height 24
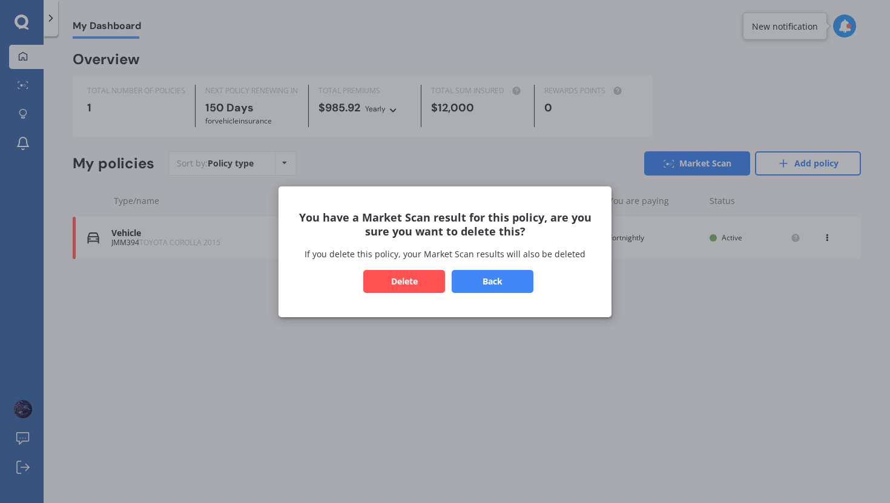
click at [438, 278] on button "Delete" at bounding box center [404, 280] width 82 height 23
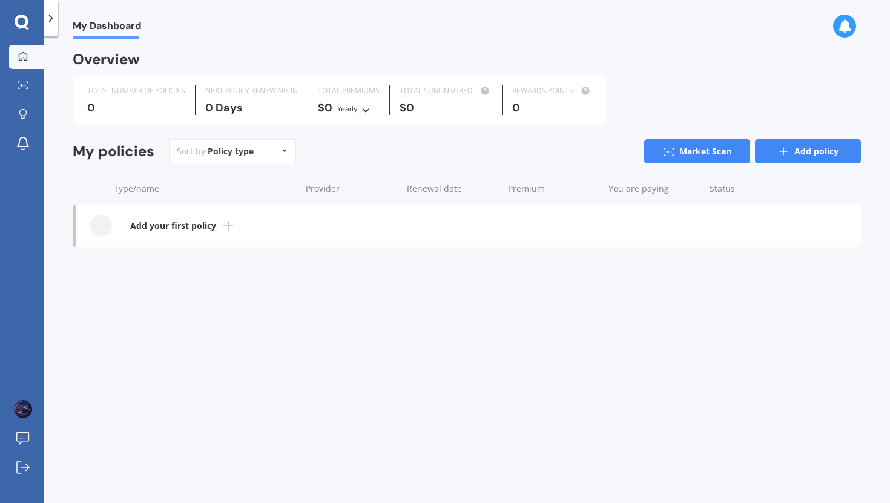
click at [791, 151] on link "Add policy" at bounding box center [808, 151] width 106 height 24
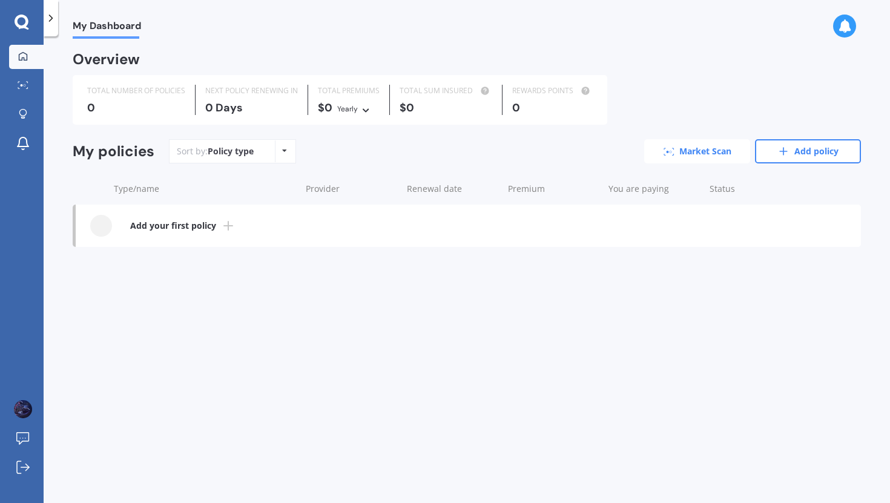
click at [676, 146] on link "Market Scan" at bounding box center [697, 151] width 106 height 24
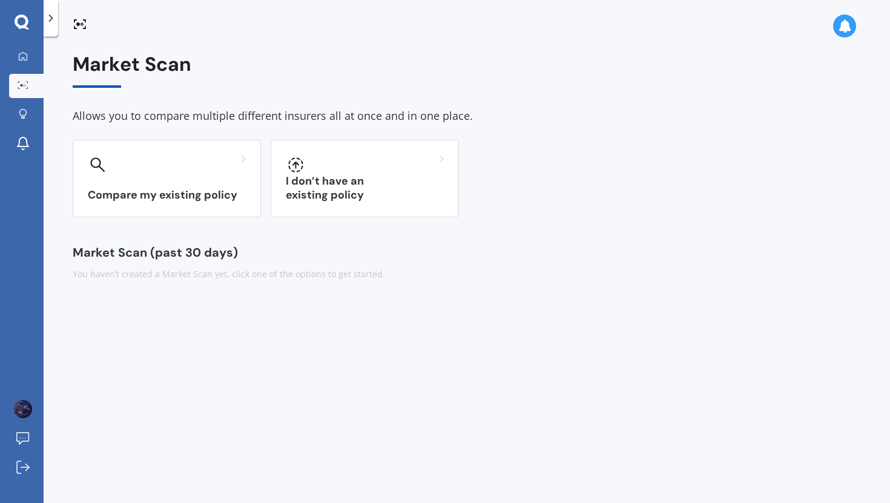
click at [348, 220] on div "Market Scan Allows you to compare multiple different insurers all at once and i…" at bounding box center [467, 166] width 788 height 227
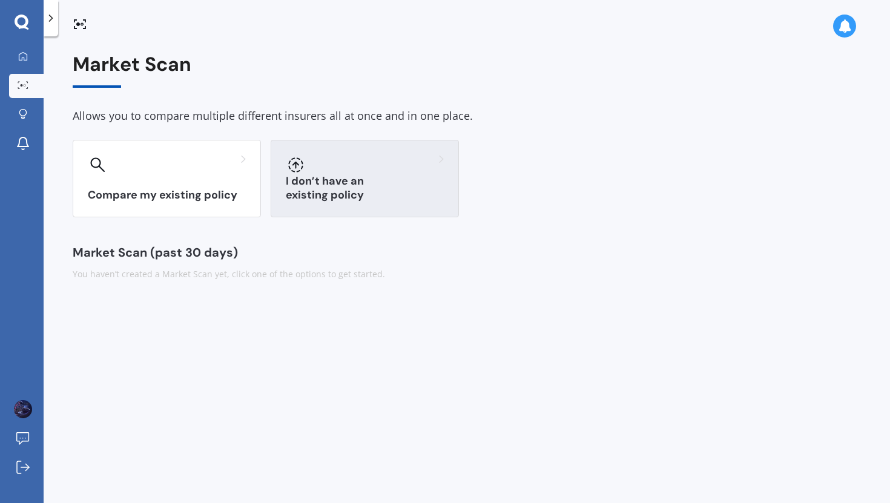
click at [367, 185] on div "I don’t have an existing policy" at bounding box center [365, 178] width 188 height 77
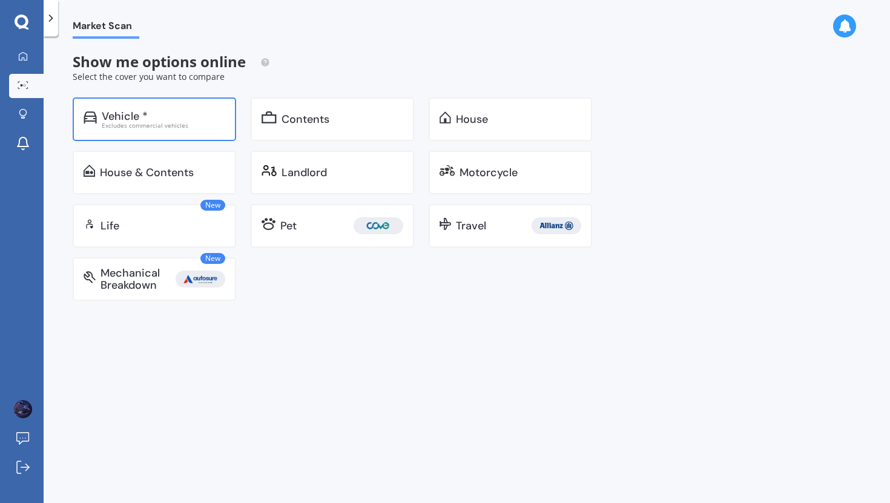
click at [171, 126] on div "Excludes commercial vehicles" at bounding box center [164, 125] width 124 height 6
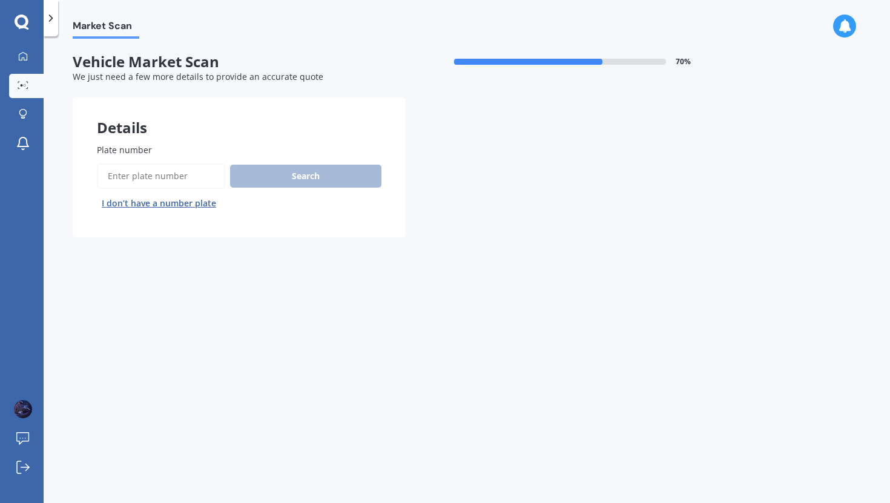
click at [171, 175] on input "Plate number" at bounding box center [161, 175] width 128 height 25
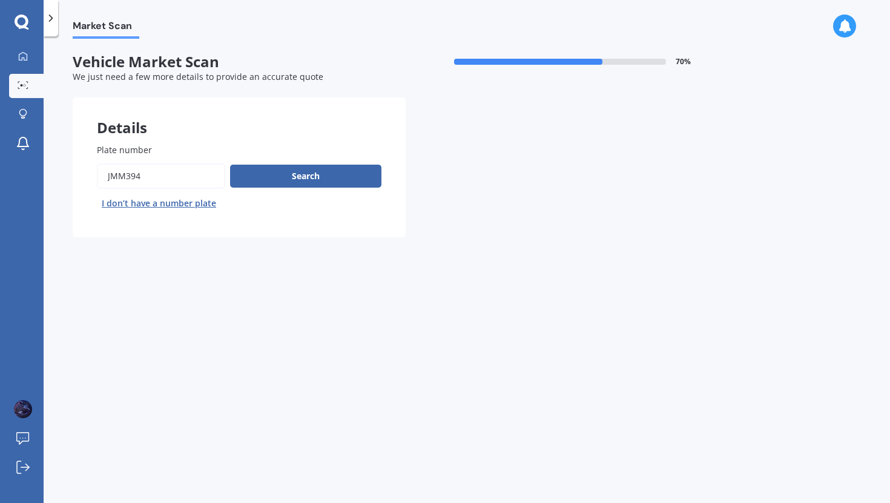
type input "jmm394"
click at [312, 192] on div "Search I don’t have a number plate" at bounding box center [239, 188] width 285 height 50
click at [312, 178] on button "Search" at bounding box center [305, 176] width 151 height 23
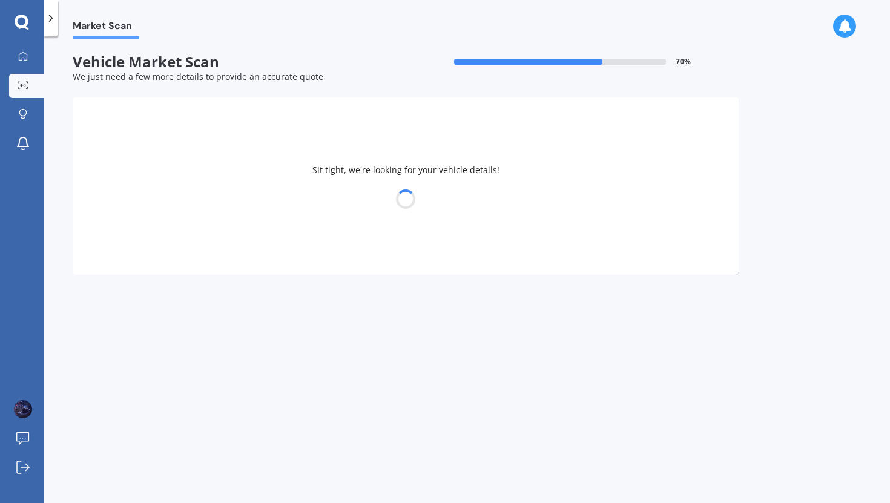
select select "TOYOTA"
select select "COROLLA"
select select "18"
select select "10"
select select "2005"
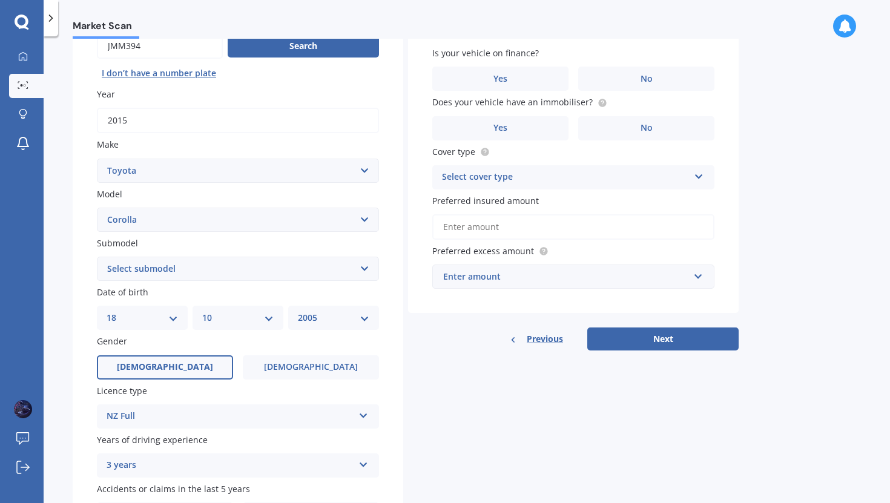
scroll to position [130, 0]
click at [306, 278] on select "Select submodel (All other) Axio Diesel [PERSON_NAME] 2WD [PERSON_NAME] 4WD FXG…" at bounding box center [238, 269] width 282 height 24
select select "GX CVT HATCH"
click at [97, 259] on select "Select submodel (All other) Axio Diesel [PERSON_NAME] 2WD [PERSON_NAME] 4WD FXG…" at bounding box center [238, 269] width 282 height 24
click at [641, 90] on label "No" at bounding box center [646, 79] width 136 height 24
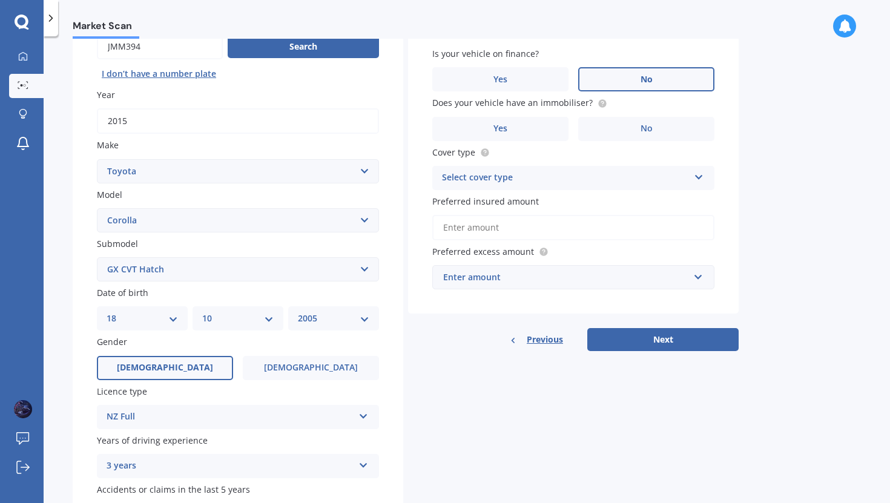
click at [0, 0] on input "No" at bounding box center [0, 0] width 0 height 0
click at [523, 131] on label "Yes" at bounding box center [500, 129] width 136 height 24
click at [0, 0] on input "Yes" at bounding box center [0, 0] width 0 height 0
click at [522, 179] on div "Select cover type" at bounding box center [565, 178] width 247 height 15
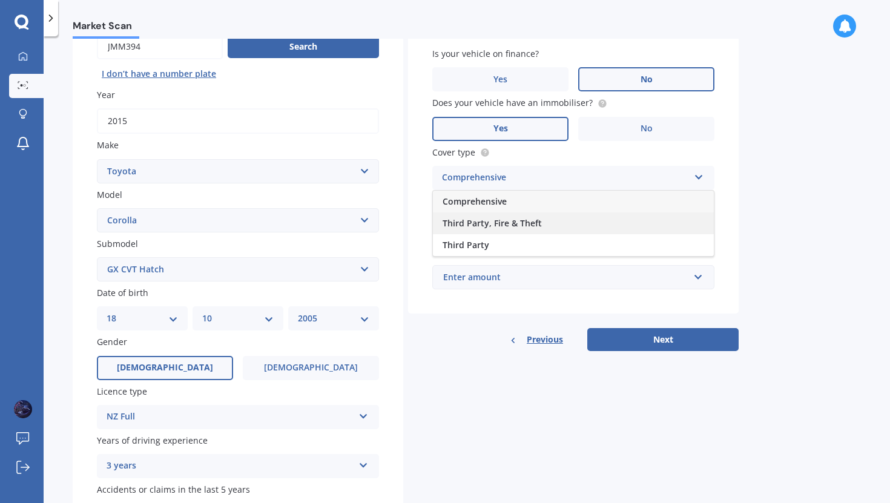
click at [520, 220] on span "Third Party, Fire & Theft" at bounding box center [492, 223] width 99 height 12
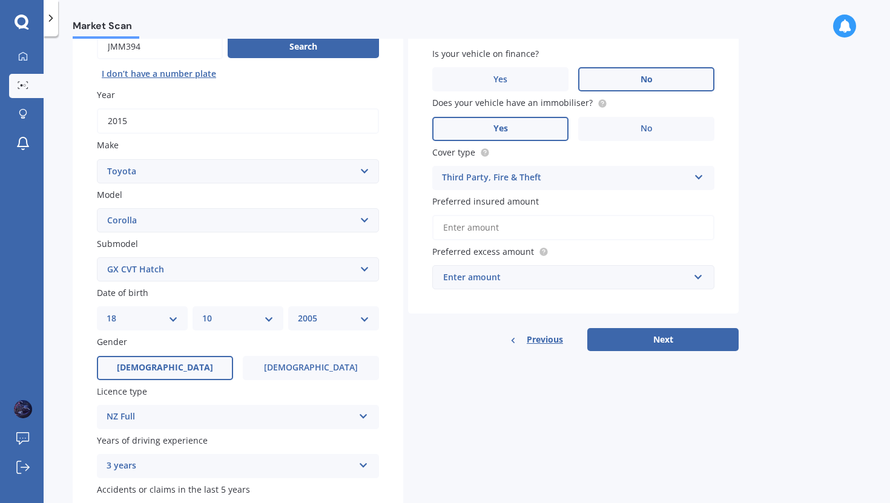
click at [516, 237] on input "Preferred insured amount" at bounding box center [573, 227] width 282 height 25
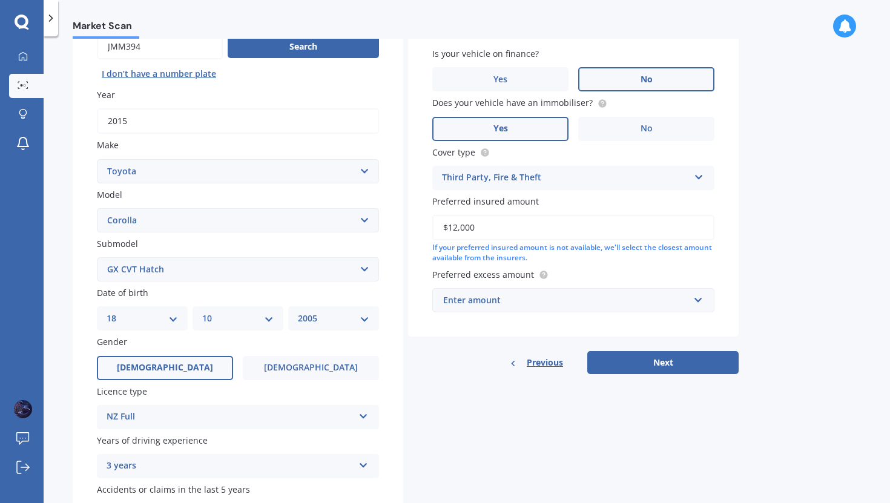
type input "$12,000"
click at [509, 309] on input "text" at bounding box center [568, 300] width 271 height 23
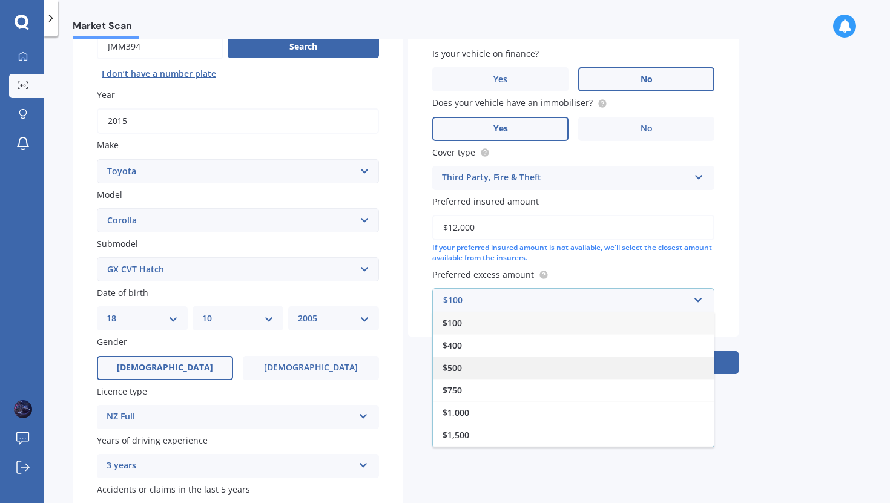
click at [510, 371] on div "$500" at bounding box center [573, 368] width 281 height 22
click at [510, 371] on div "Previous" at bounding box center [536, 362] width 53 height 23
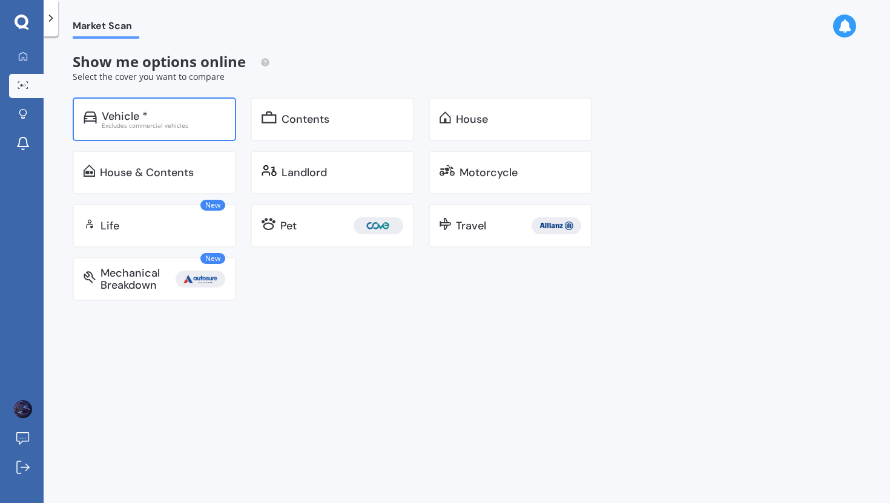
click at [159, 122] on div "Excludes commercial vehicles" at bounding box center [164, 125] width 124 height 6
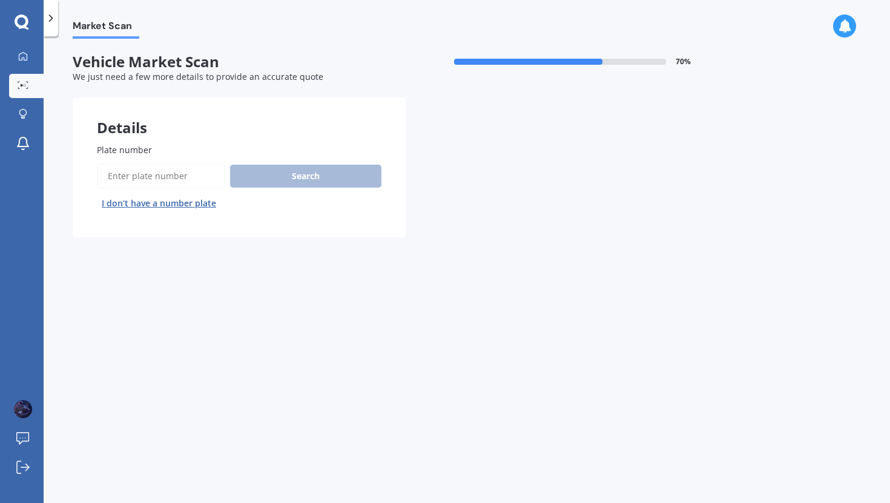
click at [179, 173] on input "Plate number" at bounding box center [161, 175] width 128 height 25
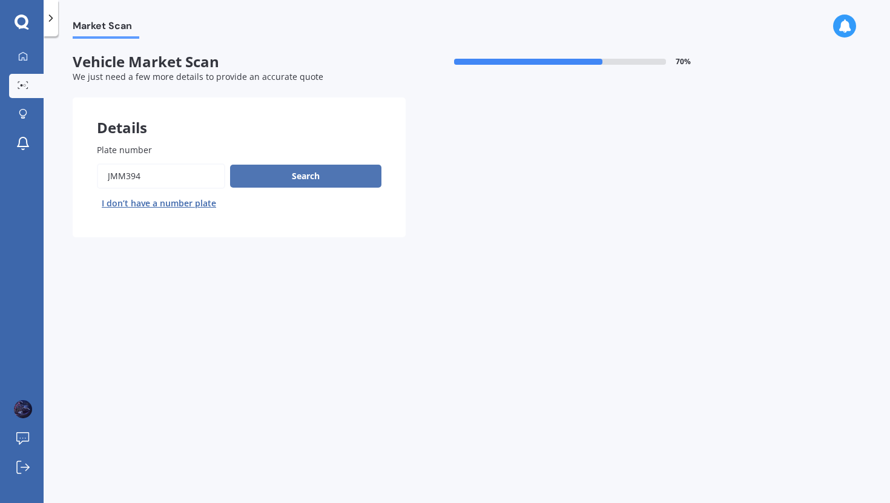
type input "JMM394"
click at [313, 182] on button "Search" at bounding box center [305, 176] width 151 height 23
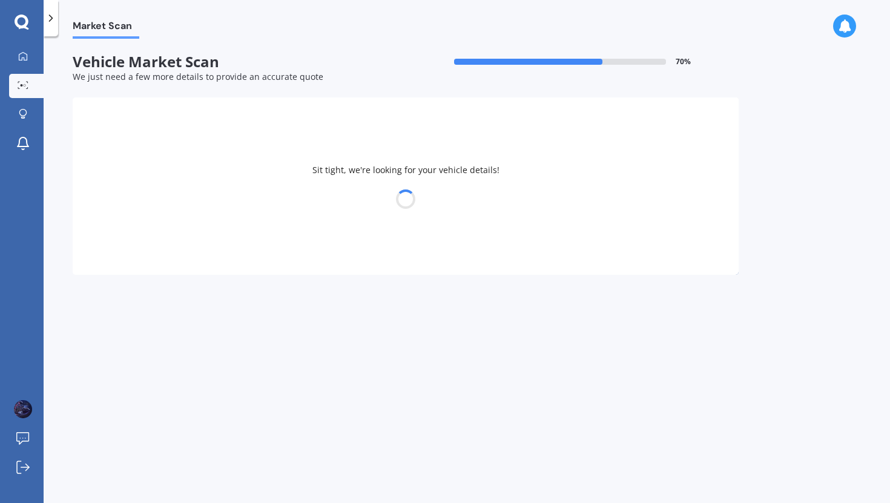
select select "TOYOTA"
select select "COROLLA"
select select "18"
select select "10"
select select "2005"
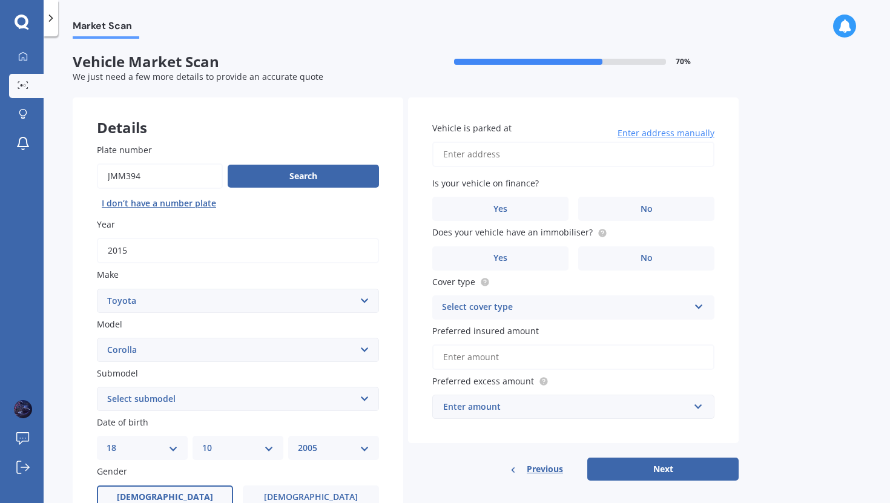
click at [533, 154] on input "Vehicle is parked at" at bounding box center [573, 154] width 282 height 25
type input "[STREET_ADDRESS]"
click at [618, 216] on label "No" at bounding box center [646, 209] width 136 height 24
click at [0, 0] on input "No" at bounding box center [0, 0] width 0 height 0
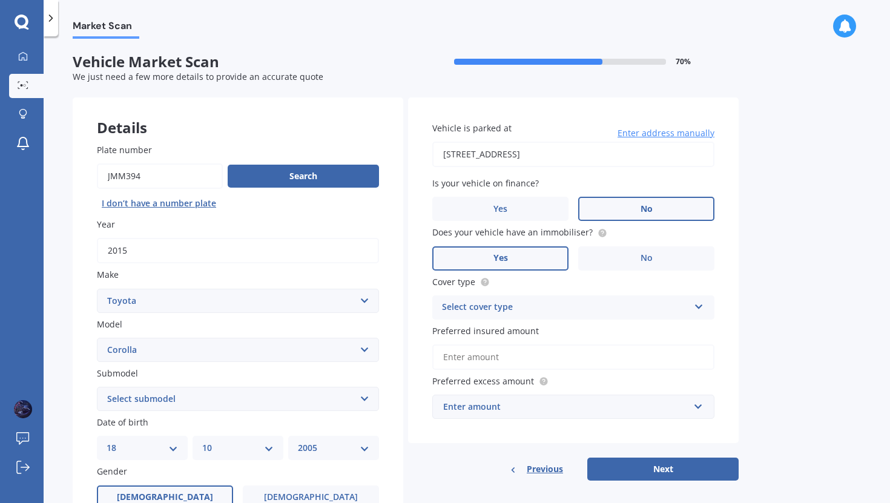
click at [549, 264] on label "Yes" at bounding box center [500, 258] width 136 height 24
click at [0, 0] on input "Yes" at bounding box center [0, 0] width 0 height 0
click at [548, 321] on div "Vehicle is parked at 1 Flint Way, Northland, Wellington 6012 Enter address manu…" at bounding box center [573, 270] width 331 height 346
click at [532, 315] on div "Select cover type" at bounding box center [565, 307] width 247 height 15
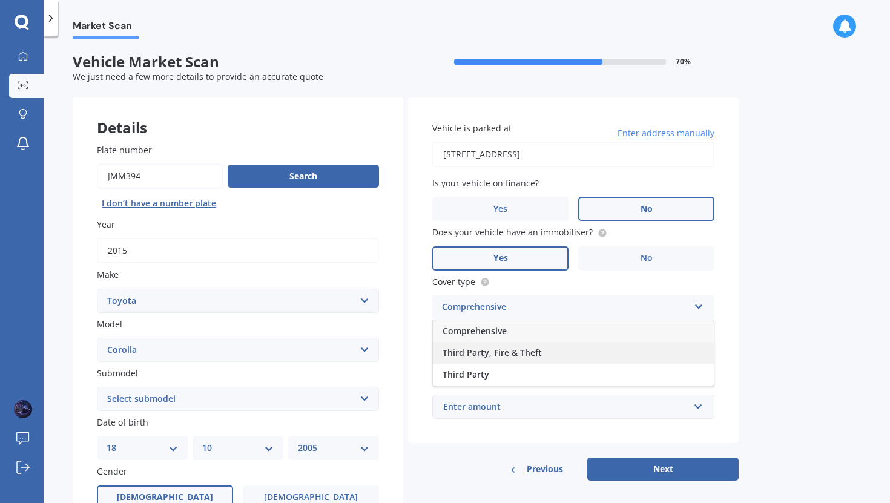
click at [521, 352] on span "Third Party, Fire & Theft" at bounding box center [492, 353] width 99 height 12
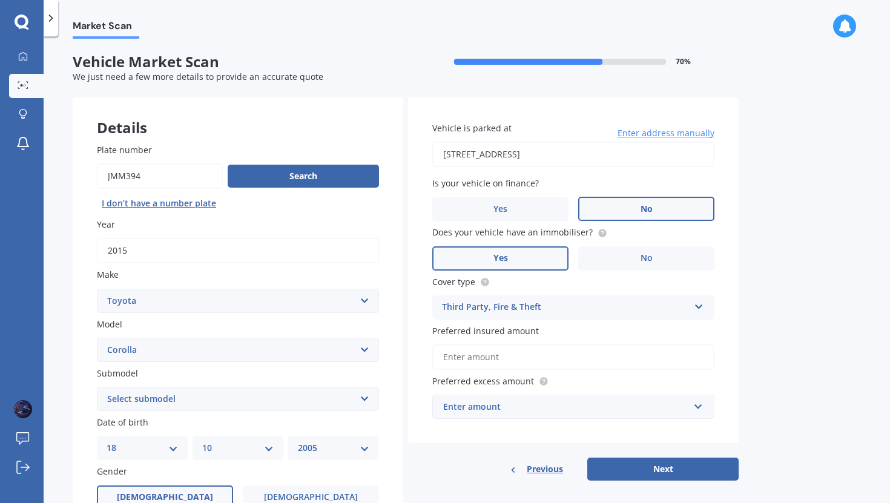
click at [517, 362] on input "Preferred insured amount" at bounding box center [573, 356] width 282 height 25
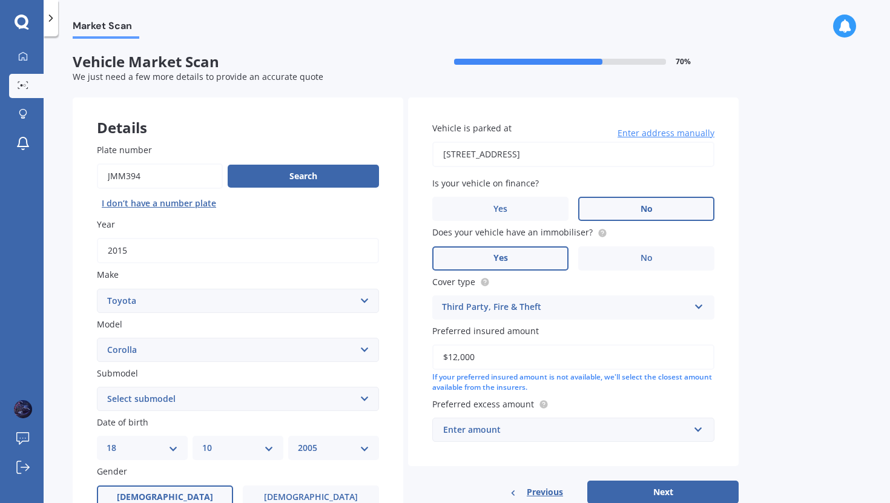
type input "$12,000"
click at [509, 432] on div "Enter amount" at bounding box center [566, 429] width 246 height 13
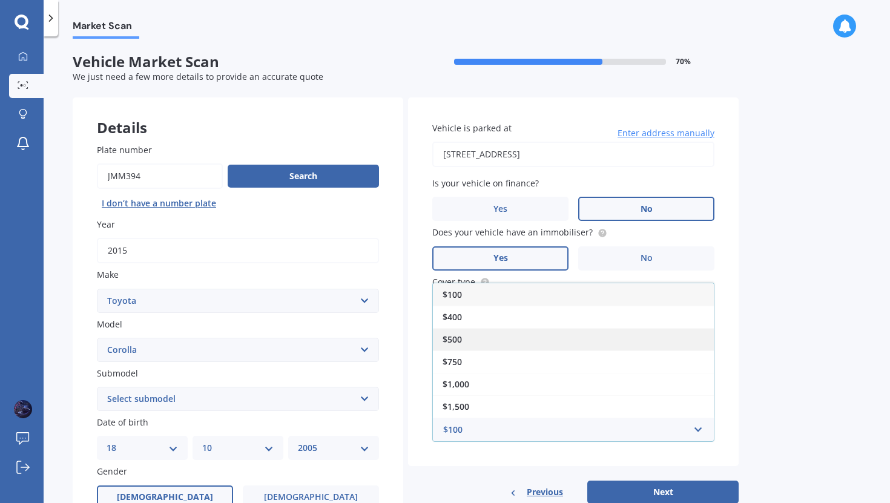
click at [520, 340] on div "$500" at bounding box center [573, 339] width 281 height 22
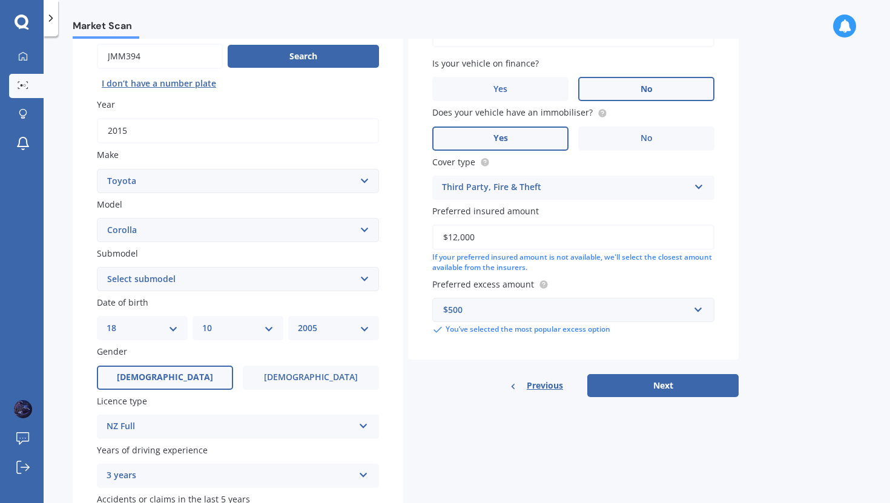
scroll to position [171, 0]
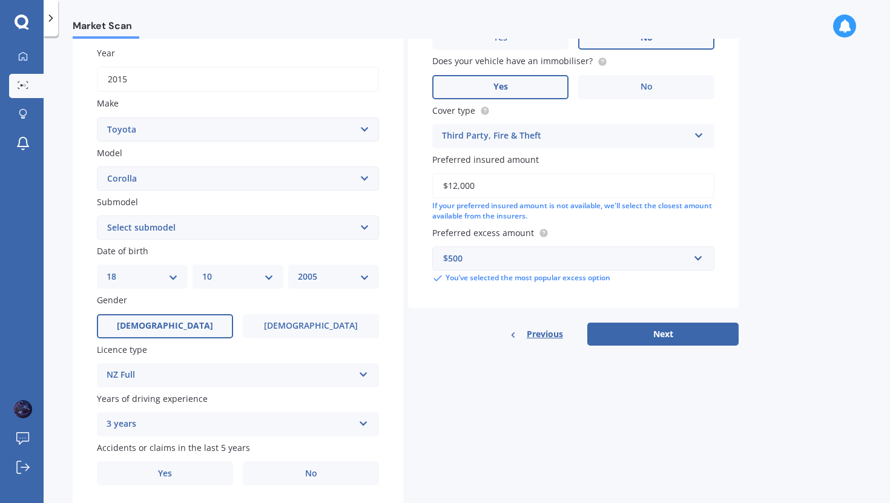
click at [212, 228] on select "Select submodel (All other) Axio Diesel [PERSON_NAME] 2WD [PERSON_NAME] 4WD FXG…" at bounding box center [238, 228] width 282 height 24
select select "GX CVT HATCH"
click at [97, 217] on select "Select submodel (All other) Axio Diesel [PERSON_NAME] 2WD [PERSON_NAME] 4WD FXG…" at bounding box center [238, 228] width 282 height 24
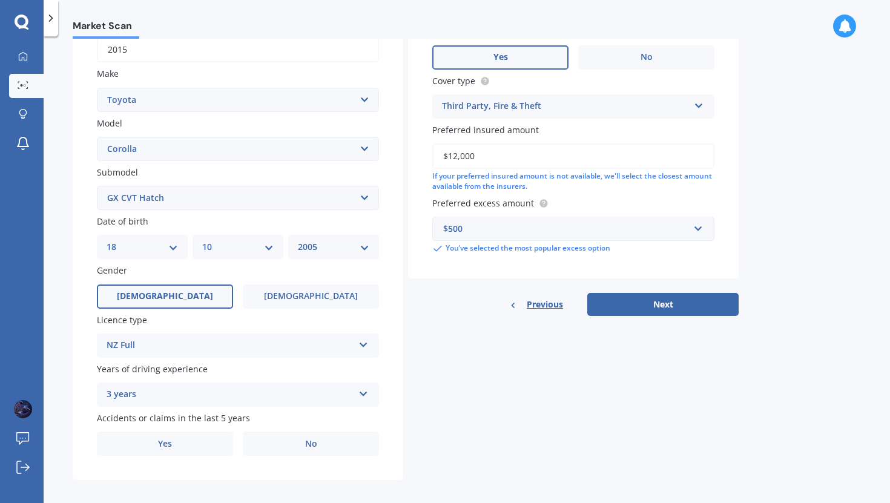
scroll to position [213, 0]
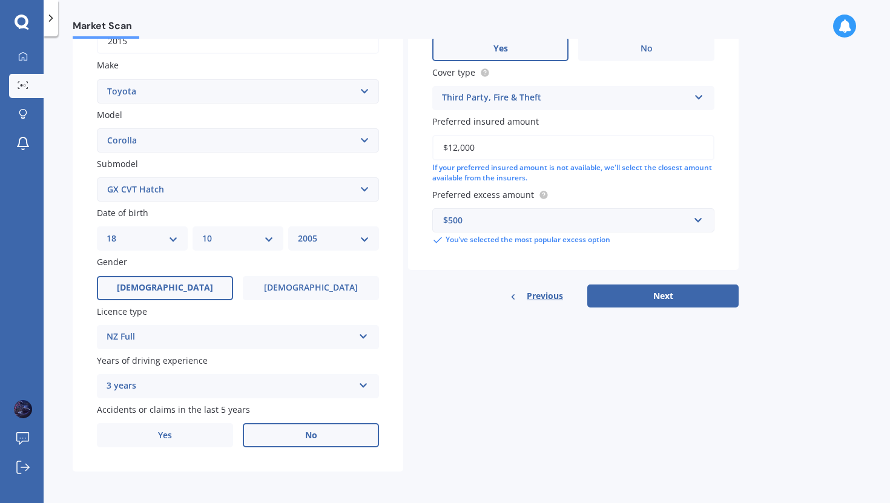
click at [345, 430] on label "No" at bounding box center [311, 435] width 136 height 24
click at [0, 0] on input "No" at bounding box center [0, 0] width 0 height 0
click at [670, 297] on button "Next" at bounding box center [662, 296] width 151 height 23
select select "18"
select select "10"
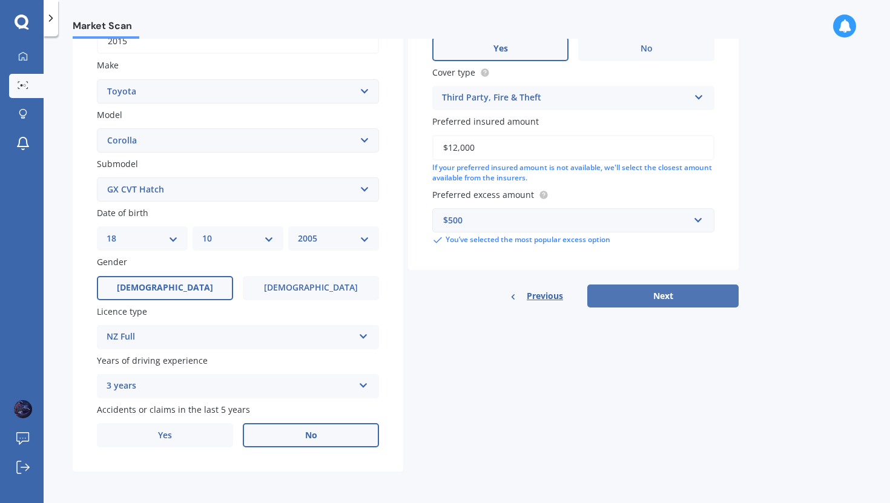
select select "2005"
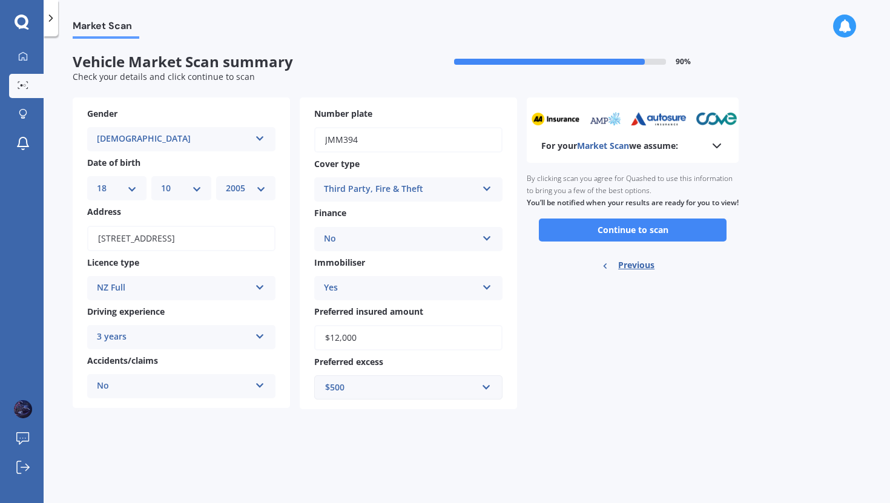
scroll to position [0, 0]
click at [634, 242] on button "Continue to scan" at bounding box center [633, 230] width 188 height 23
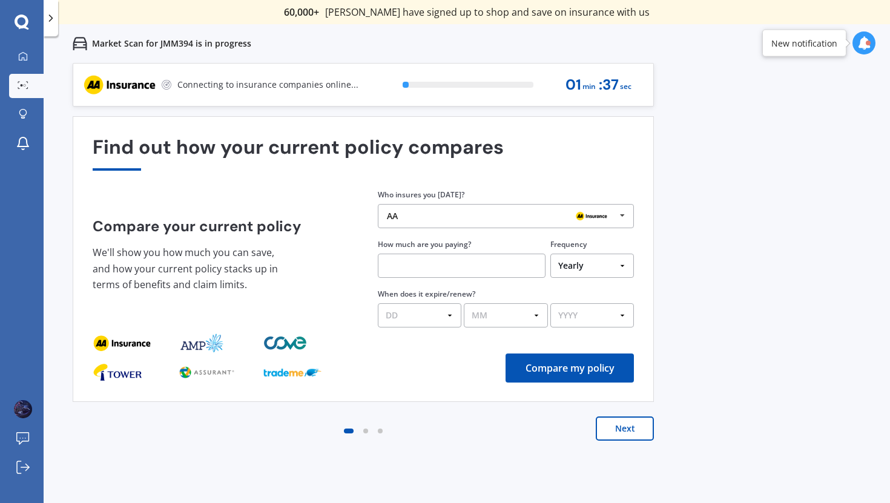
click at [469, 223] on div "AA AA Tower AMI State AMP ANZ ASB BNZ Trade Me Insurance Westpac Other" at bounding box center [506, 216] width 256 height 24
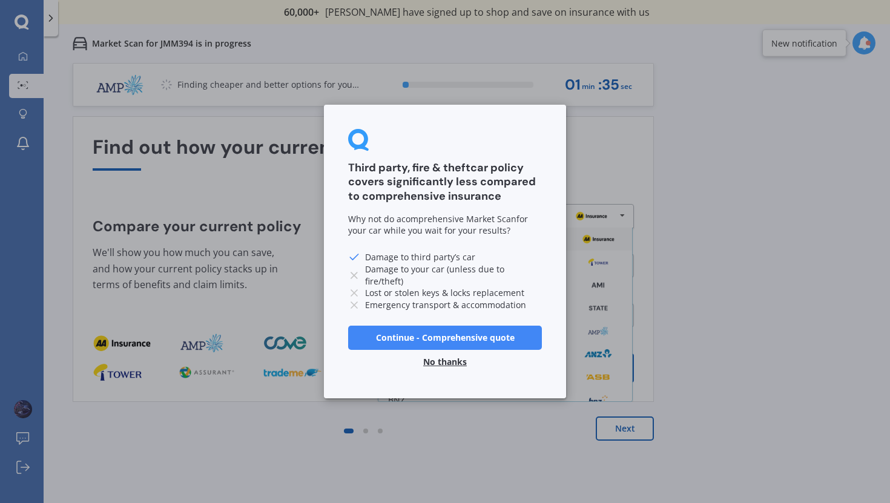
click at [457, 364] on button "No thanks" at bounding box center [445, 362] width 58 height 24
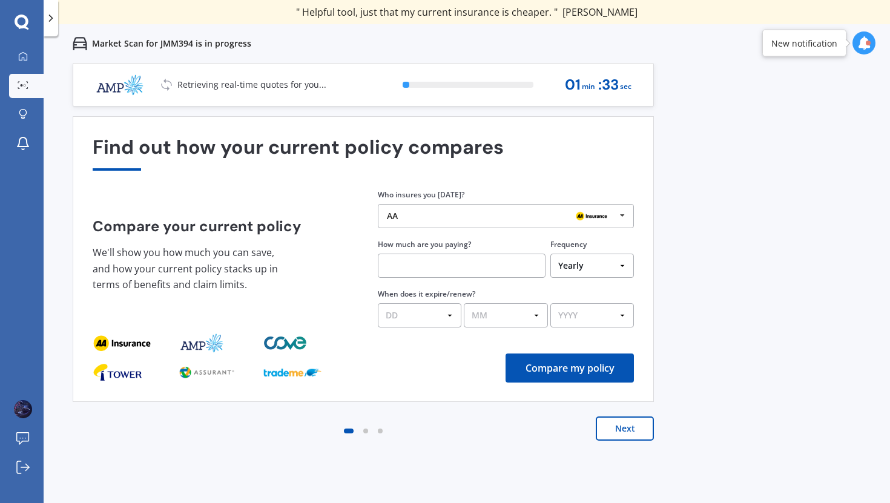
click at [519, 217] on div "AA" at bounding box center [501, 216] width 229 height 10
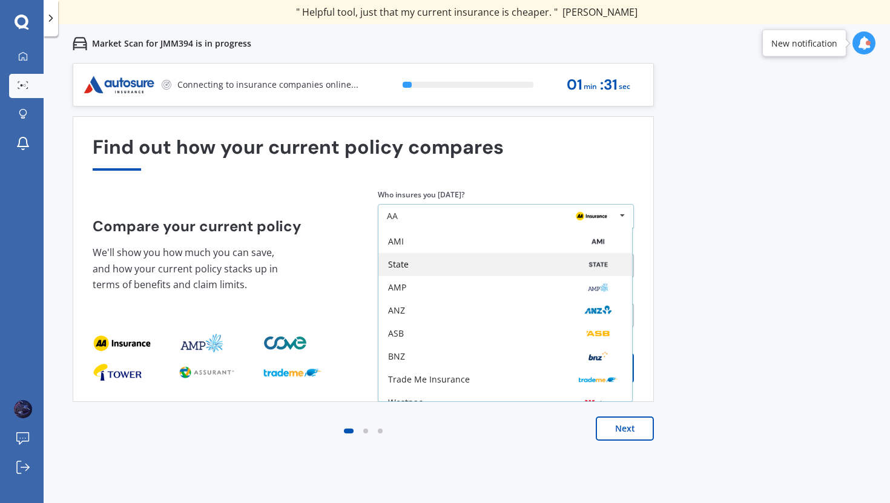
scroll to position [42, 0]
click at [534, 257] on div "State" at bounding box center [505, 265] width 254 height 23
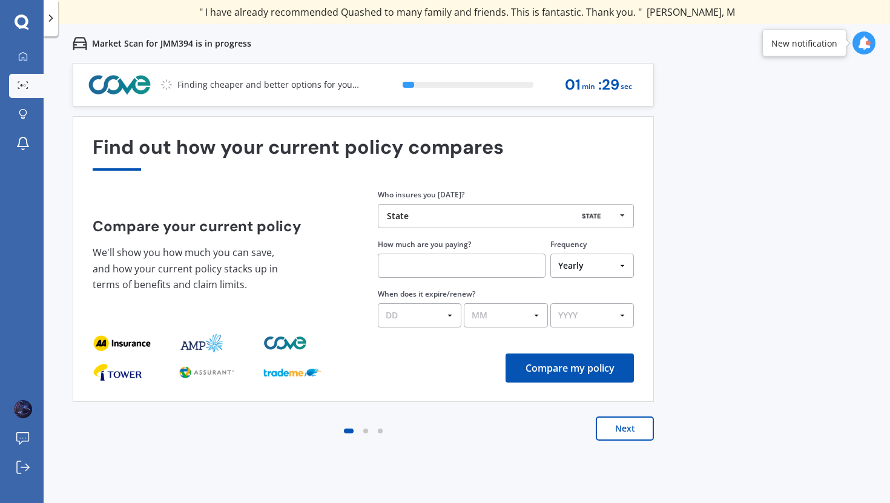
click at [508, 271] on input "text" at bounding box center [462, 266] width 168 height 24
type input "$21.00"
click at [612, 268] on select "Yearly Six-Monthly Quarterly Monthly Fortnightly Weekly One-Off" at bounding box center [592, 266] width 84 height 24
select select "Fortnightly"
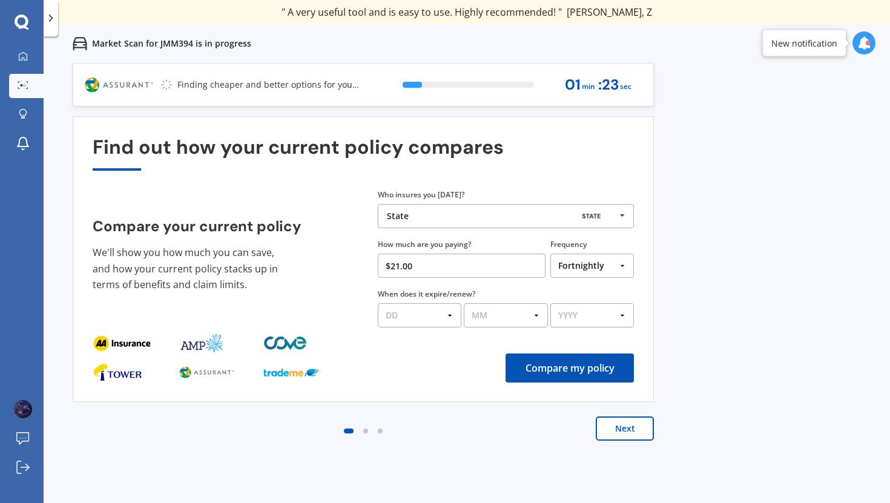
click at [550, 254] on select "Yearly Six-Monthly Quarterly Monthly Fortnightly Weekly One-Off" at bounding box center [592, 266] width 84 height 24
click at [423, 318] on select "DD 01 02 03 04 05 06 07 08 09 10 11 12 13 14 15 16 17 18 19 20 21 22 23 24 25 2…" at bounding box center [420, 315] width 84 height 24
select select "11"
click at [378, 304] on select "DD 01 02 03 04 05 06 07 08 09 10 11 12 13 14 15 16 17 18 19 20 21 22 23 24 25 2…" at bounding box center [420, 315] width 84 height 24
click at [499, 317] on select "MM 01 02 03 04 05 06 07 08 09 10 11 12" at bounding box center [506, 315] width 84 height 24
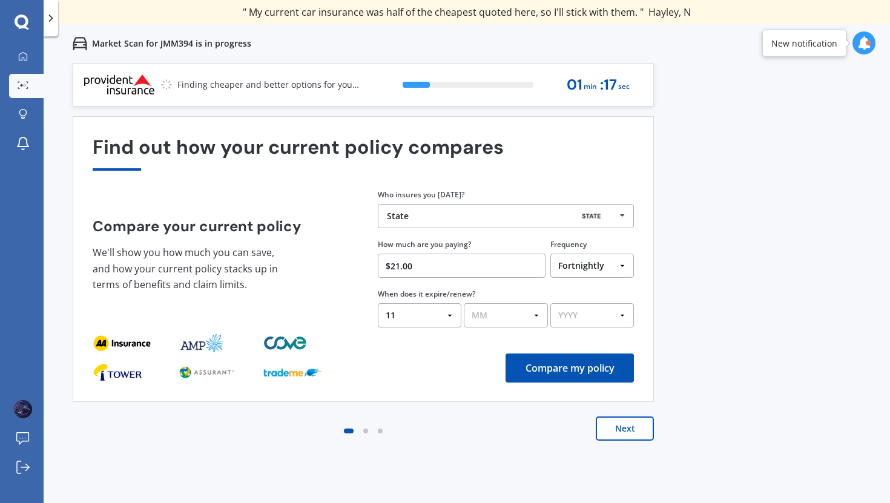
select select "08"
click at [464, 304] on select "MM 01 02 03 04 05 06 07 08 09 10 11 12" at bounding box center [506, 315] width 84 height 24
click at [587, 319] on select "YYYY 2026 2025 2024" at bounding box center [592, 315] width 84 height 24
select select "2026"
click at [550, 304] on select "YYYY 2026 2025 2024" at bounding box center [592, 315] width 84 height 24
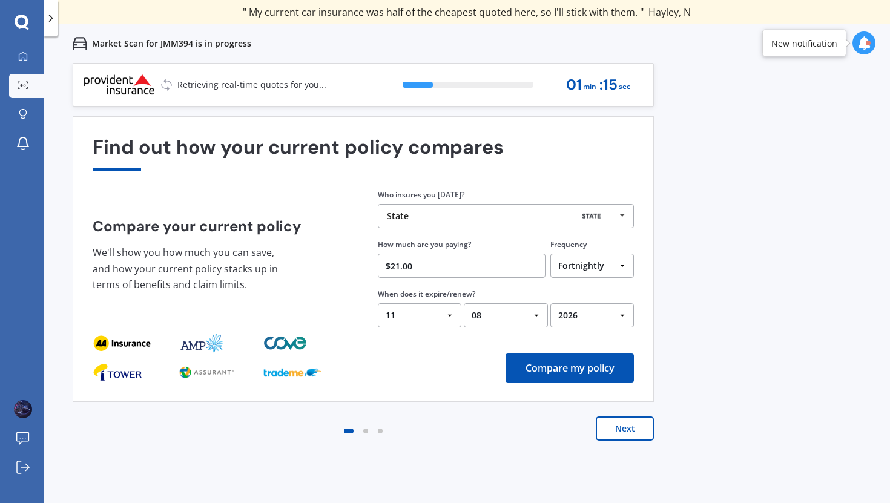
click at [615, 421] on button "Next" at bounding box center [625, 429] width 58 height 24
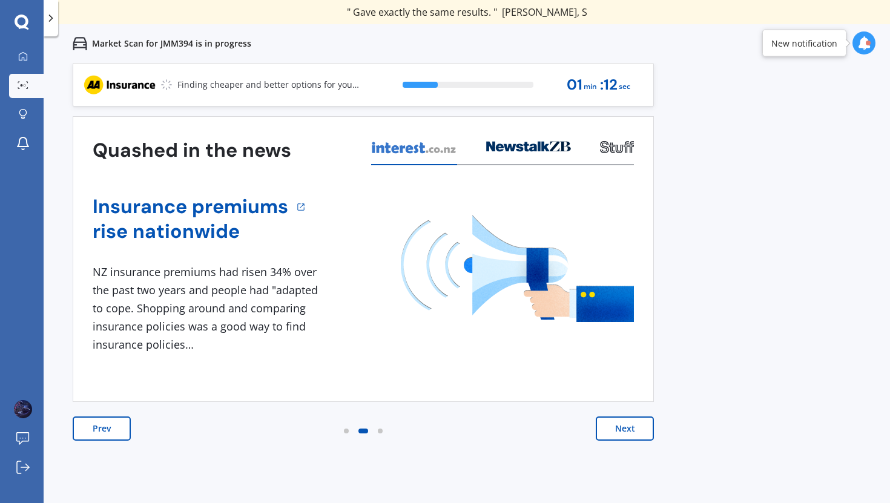
click at [102, 433] on button "Prev" at bounding box center [102, 429] width 58 height 24
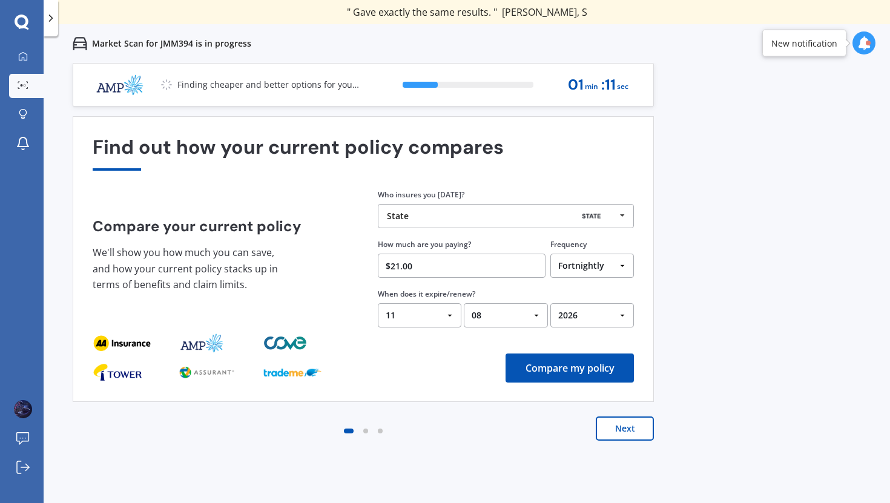
click at [580, 381] on button "Compare my policy" at bounding box center [570, 368] width 128 height 29
click at [587, 366] on div "Find out how your current policy compares Compare your current policy We'll sho…" at bounding box center [363, 259] width 541 height 246
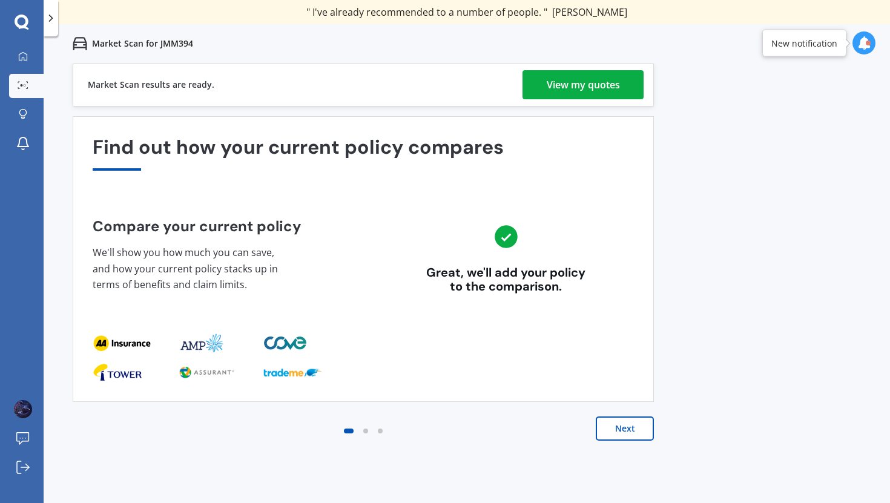
click at [588, 65] on div "Market Scan results are ready. View my quotes" at bounding box center [363, 85] width 581 height 44
click at [579, 79] on div "View my quotes" at bounding box center [583, 84] width 73 height 29
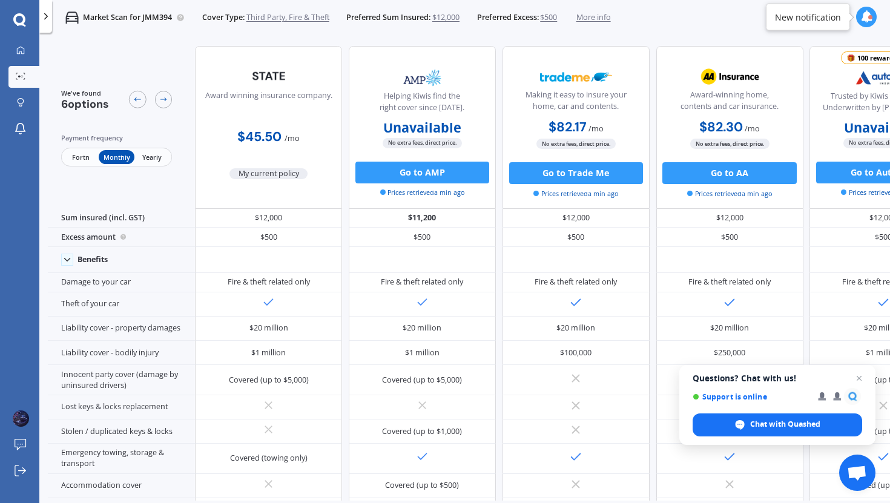
click at [77, 156] on span "Fortn" at bounding box center [81, 157] width 36 height 14
